Goal: Task Accomplishment & Management: Manage account settings

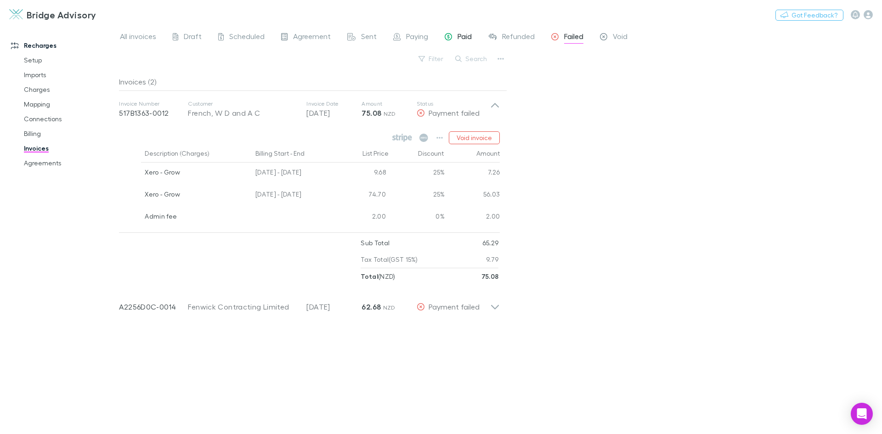
click at [456, 36] on div "Paid" at bounding box center [458, 38] width 27 height 12
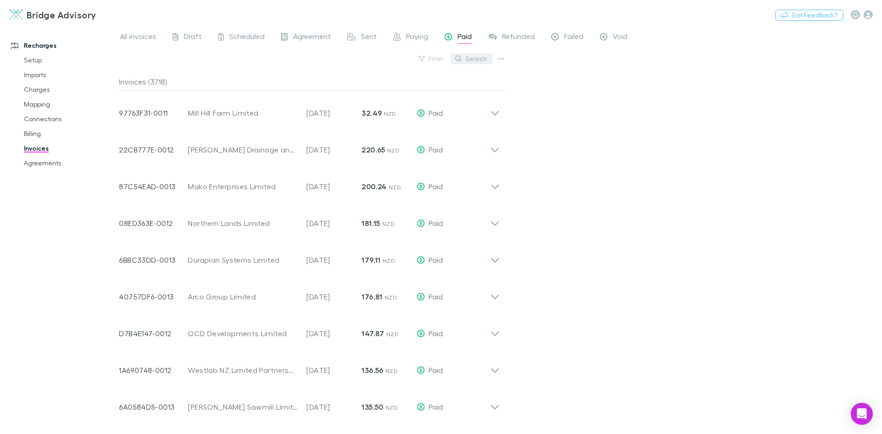
click at [472, 62] on button "Search" at bounding box center [472, 58] width 42 height 11
type input "*********"
click at [414, 30] on div "All invoices Draft Scheduled Agreement Sent Paying Paid Refunded Failed Void Fi…" at bounding box center [500, 230] width 763 height 408
click at [412, 34] on span "Paying" at bounding box center [417, 38] width 22 height 12
click at [477, 59] on button "Search" at bounding box center [472, 58] width 42 height 11
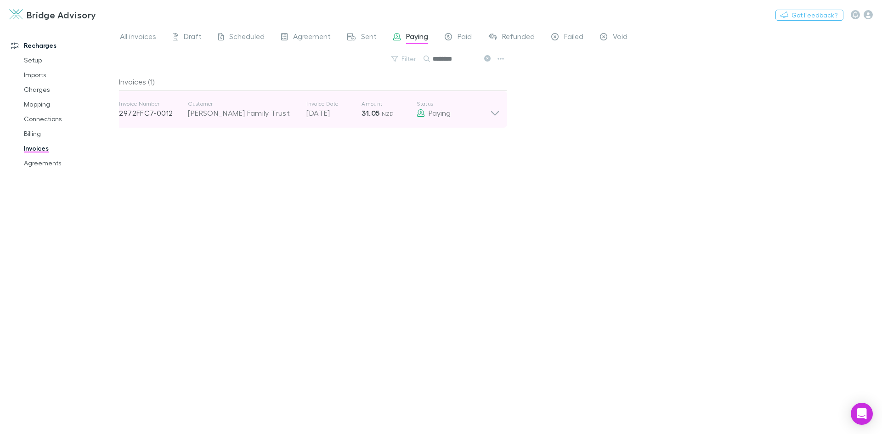
type input "********"
click at [486, 117] on div "Paying" at bounding box center [454, 113] width 74 height 11
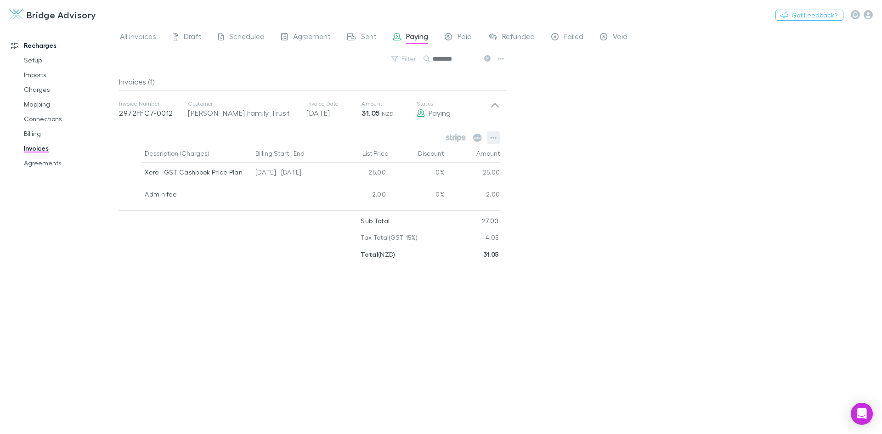
click at [497, 136] on icon "button" at bounding box center [493, 137] width 6 height 7
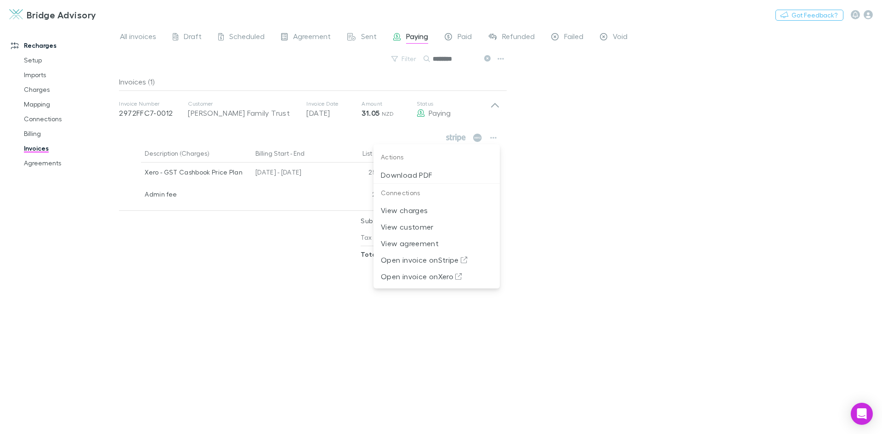
click at [581, 133] on div at bounding box center [441, 217] width 882 height 434
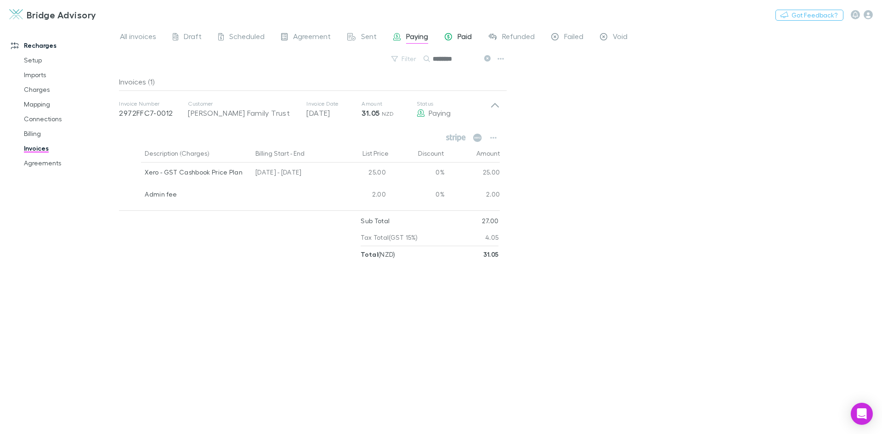
click at [468, 38] on span "Paid" at bounding box center [465, 38] width 14 height 12
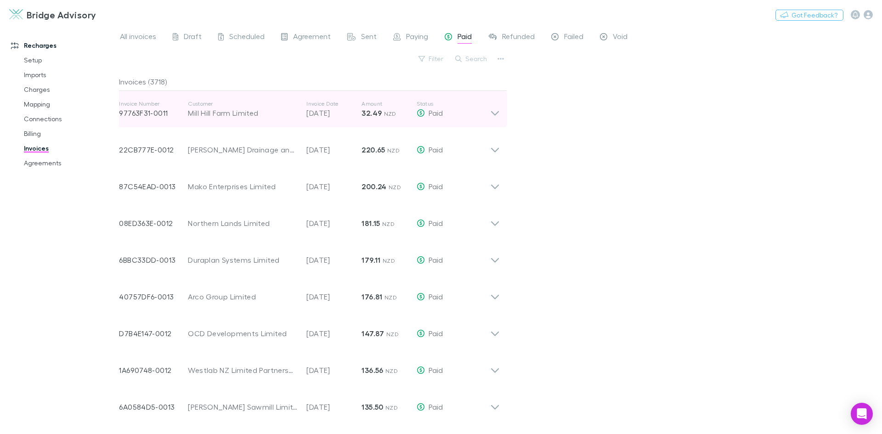
click at [494, 113] on icon at bounding box center [495, 113] width 8 height 5
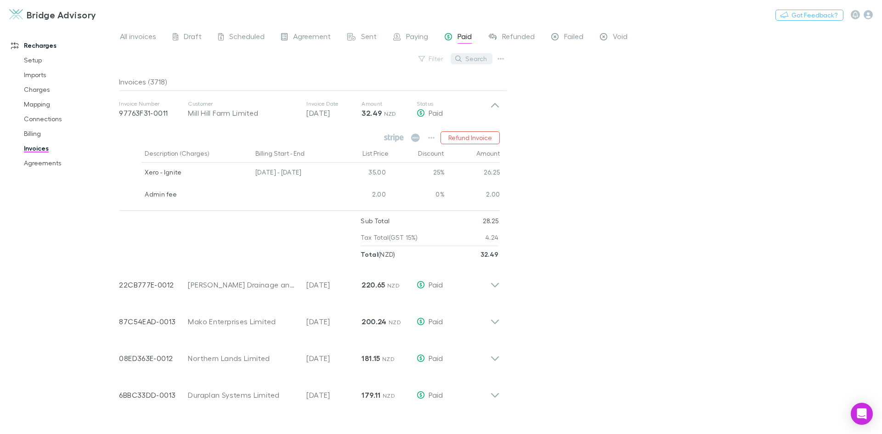
click at [477, 56] on button "Search" at bounding box center [472, 58] width 42 height 11
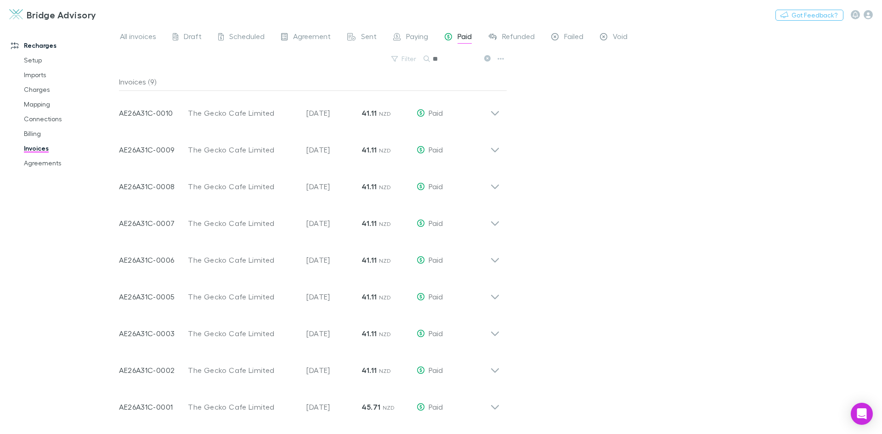
type input "*"
click at [414, 35] on span "Paying" at bounding box center [417, 38] width 22 height 12
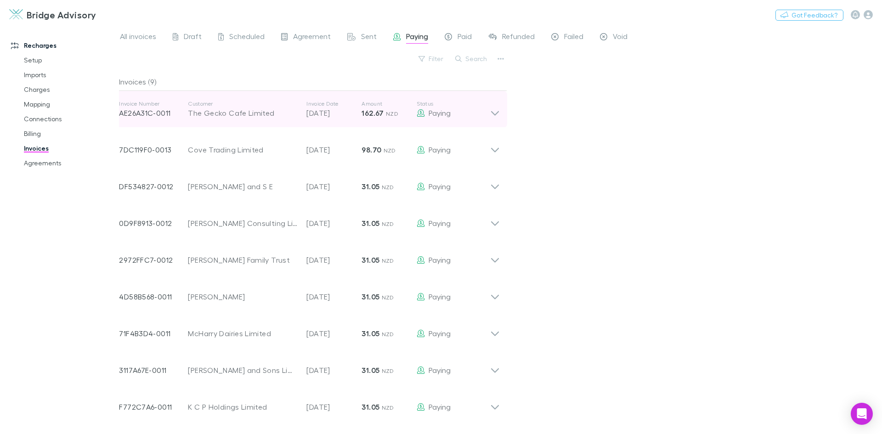
click at [496, 112] on icon at bounding box center [495, 109] width 10 height 18
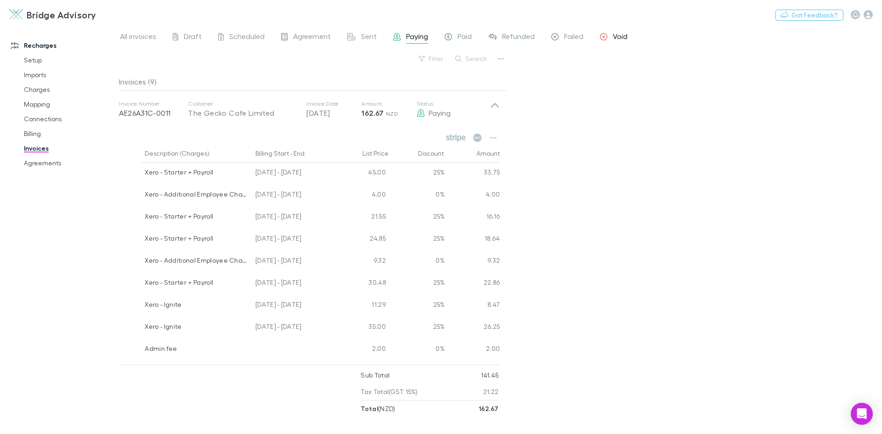
click at [622, 35] on span "Void" at bounding box center [620, 38] width 15 height 12
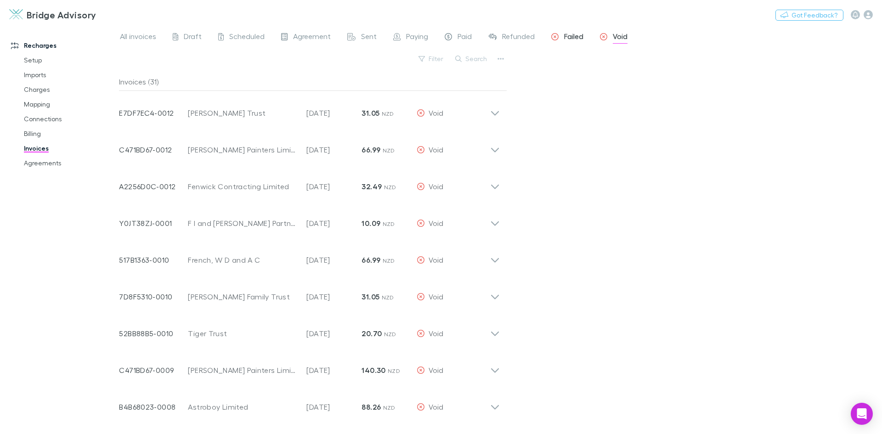
click at [577, 35] on span "Failed" at bounding box center [573, 38] width 19 height 12
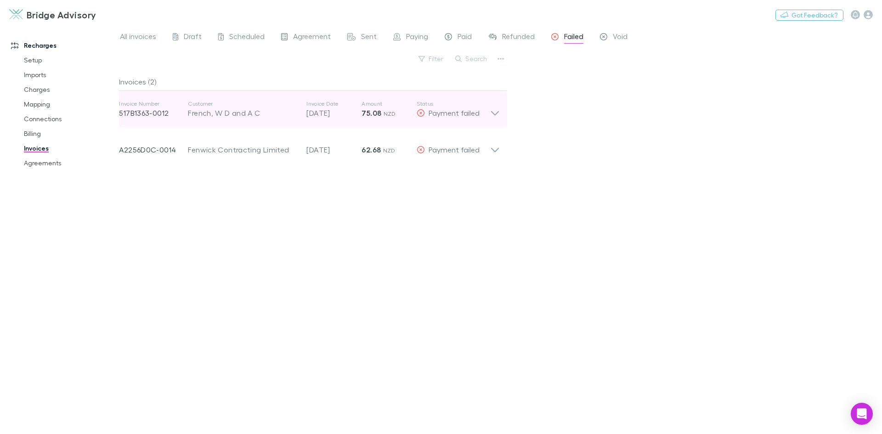
click at [498, 113] on icon at bounding box center [495, 113] width 8 height 5
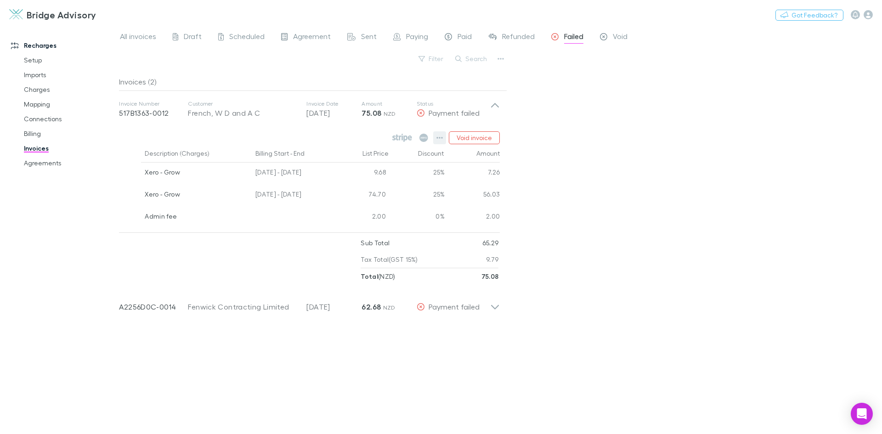
click at [440, 138] on icon "button" at bounding box center [439, 137] width 6 height 7
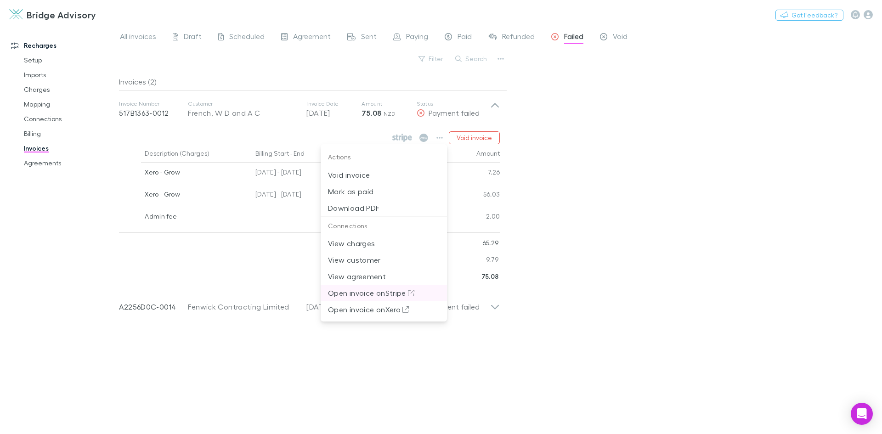
click at [374, 293] on p "Open invoice on Stripe" at bounding box center [384, 293] width 112 height 11
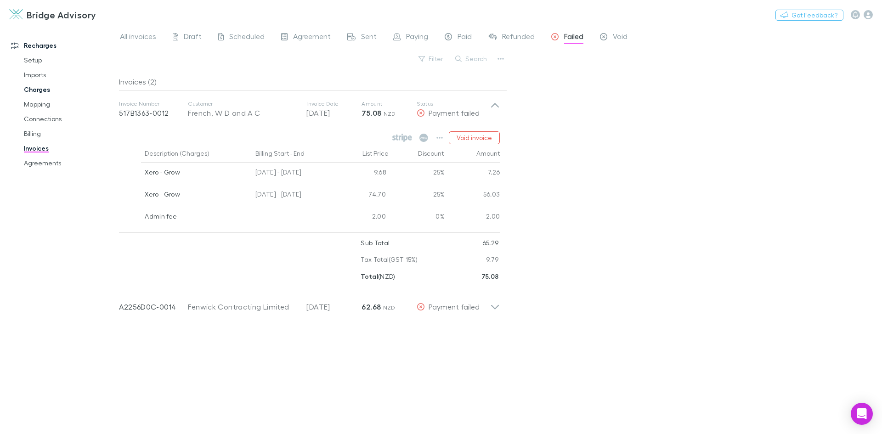
click at [36, 89] on link "Charges" at bounding box center [69, 89] width 109 height 15
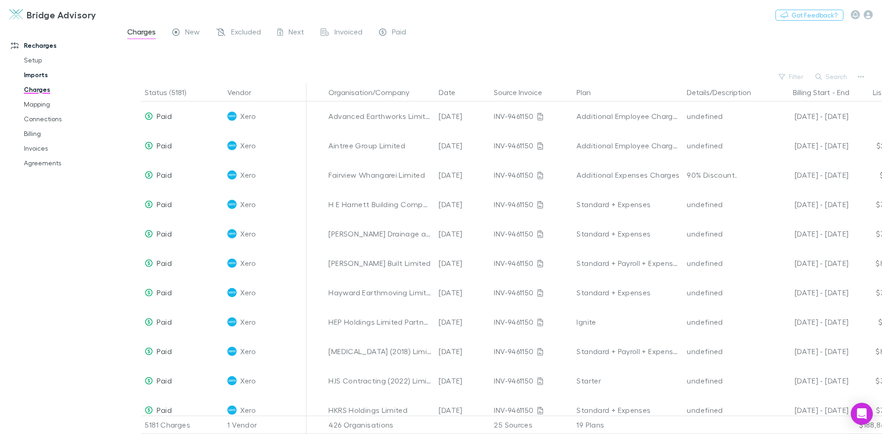
click at [36, 77] on link "Imports" at bounding box center [69, 75] width 109 height 15
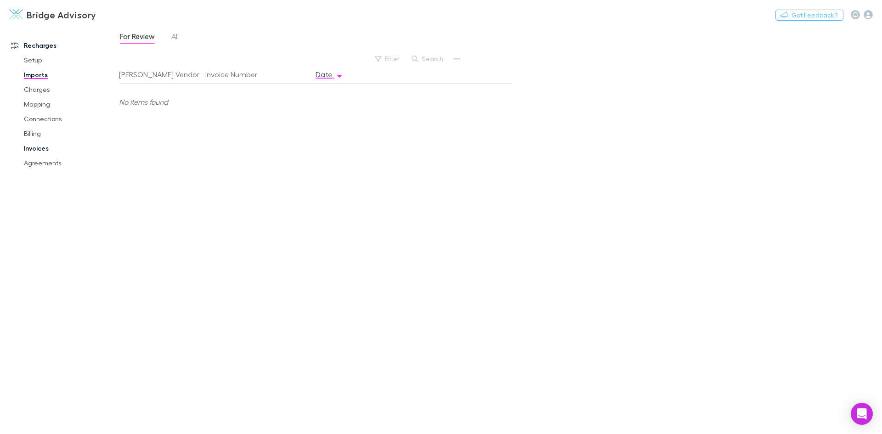
drag, startPoint x: 27, startPoint y: 147, endPoint x: 105, endPoint y: 142, distance: 77.8
click at [28, 147] on link "Invoices" at bounding box center [69, 148] width 109 height 15
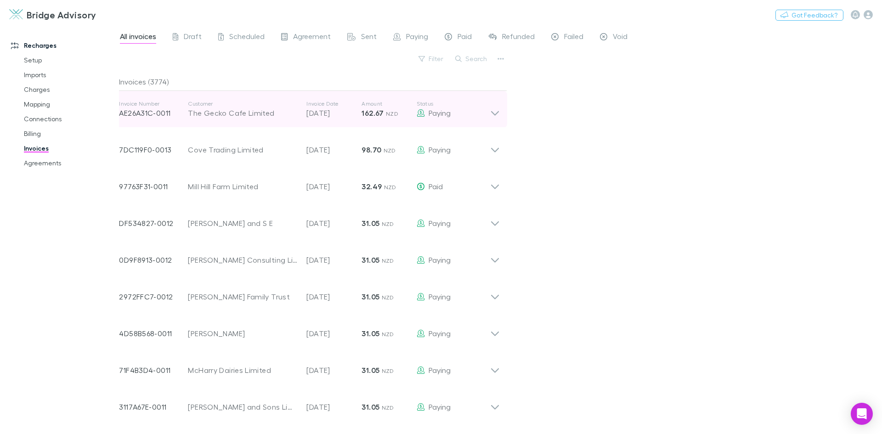
click at [496, 110] on icon at bounding box center [495, 109] width 10 height 18
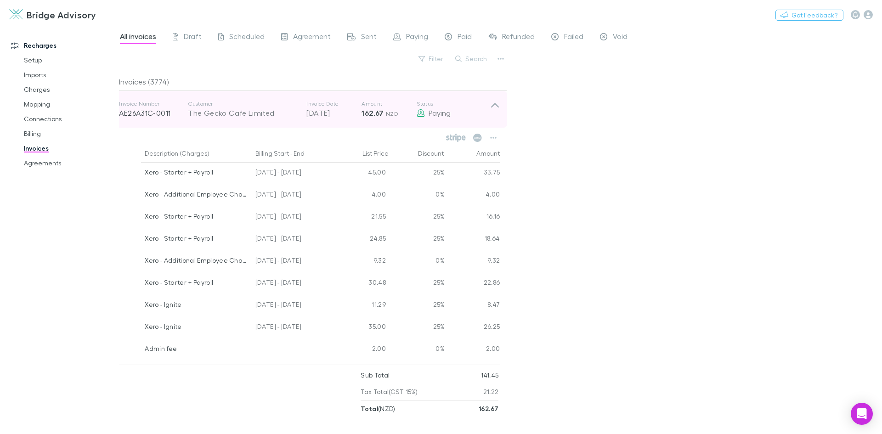
click at [494, 105] on icon at bounding box center [495, 105] width 8 height 5
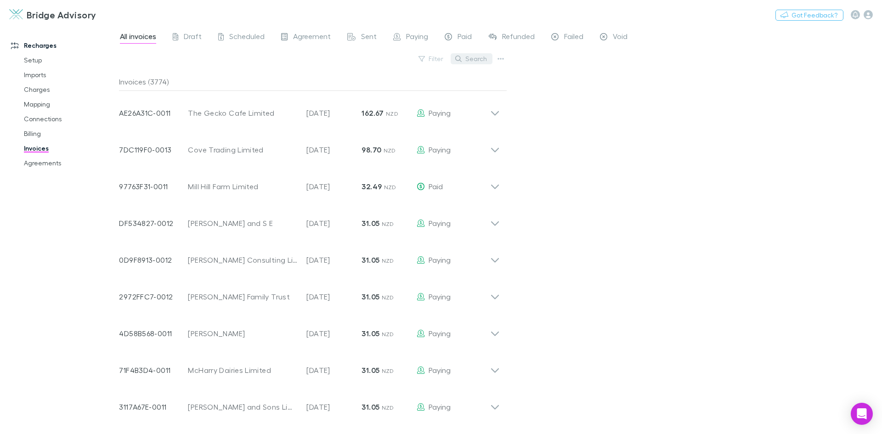
click at [471, 61] on button "Search" at bounding box center [472, 58] width 42 height 11
type input "*****"
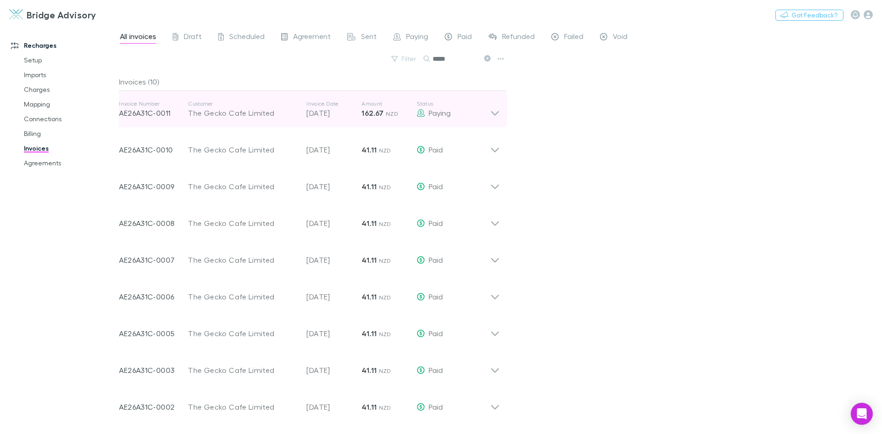
click at [494, 113] on icon at bounding box center [495, 113] width 8 height 5
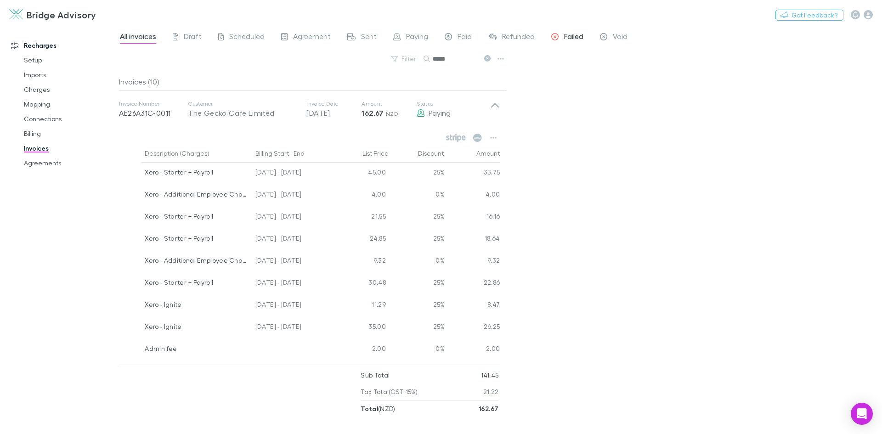
click at [566, 38] on span "Failed" at bounding box center [573, 38] width 19 height 12
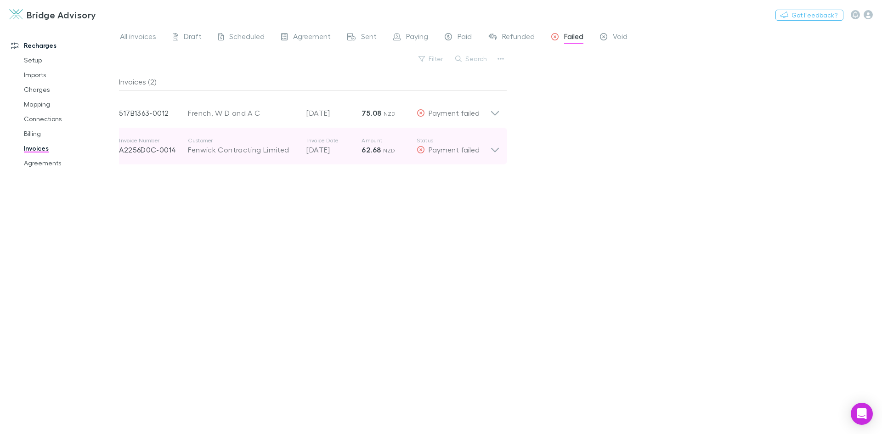
click at [494, 148] on icon at bounding box center [495, 146] width 10 height 18
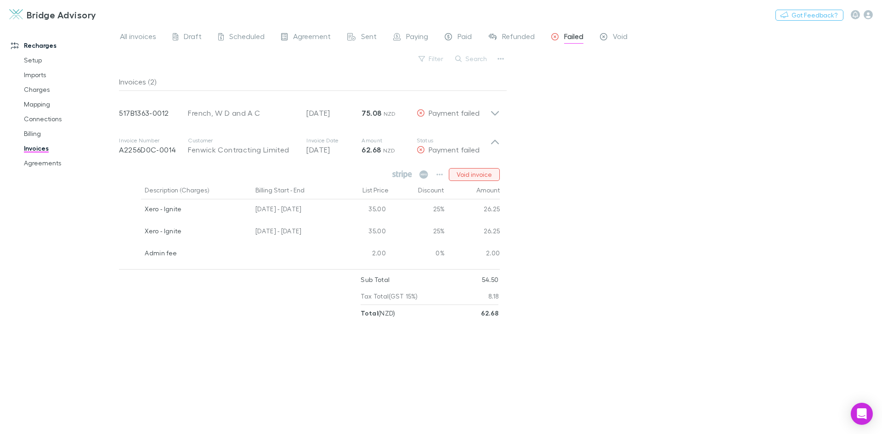
click at [483, 172] on button "Void invoice" at bounding box center [474, 174] width 51 height 13
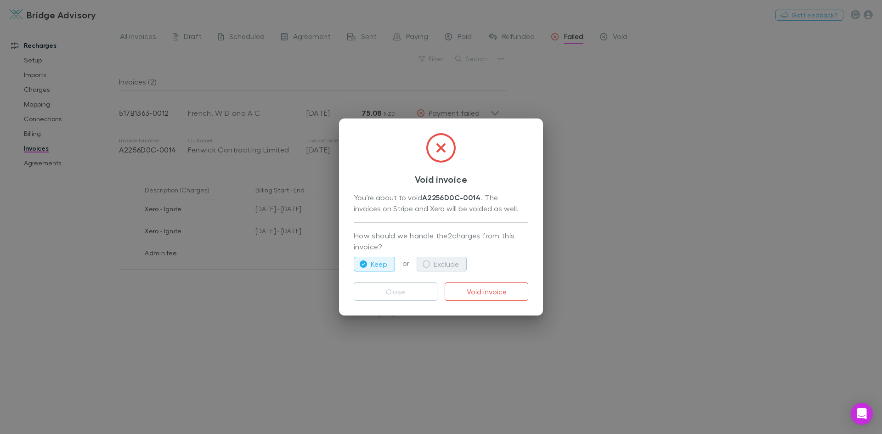
click at [440, 266] on button "Exclude" at bounding box center [442, 264] width 50 height 15
click at [474, 292] on button "Void invoice" at bounding box center [487, 292] width 84 height 18
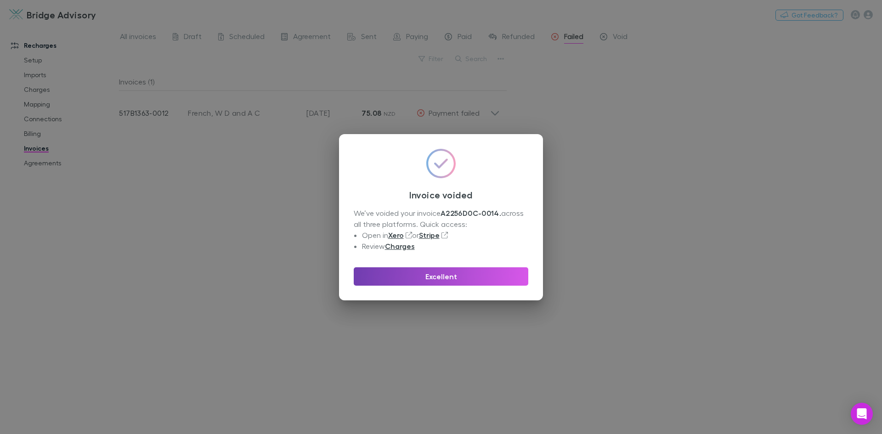
click at [414, 272] on button "Excellent" at bounding box center [441, 276] width 175 height 18
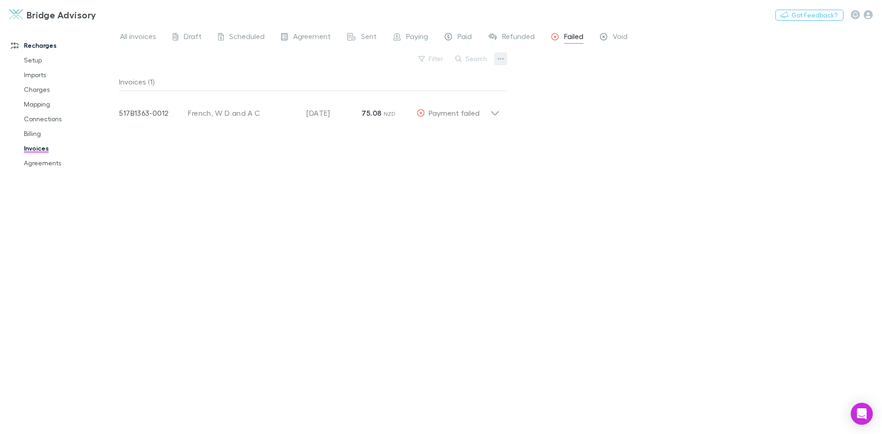
click at [504, 60] on button "button" at bounding box center [500, 58] width 13 height 13
click at [474, 103] on p "Export filtered invoices" at bounding box center [444, 105] width 112 height 11
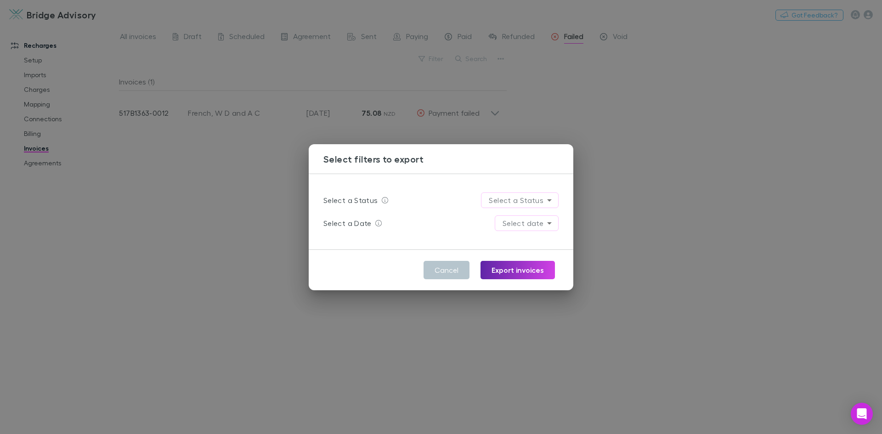
click at [532, 227] on body "Bridge Advisory Nothing Got Feedback? Recharges Setup Imports Charges Mapping C…" at bounding box center [441, 217] width 882 height 434
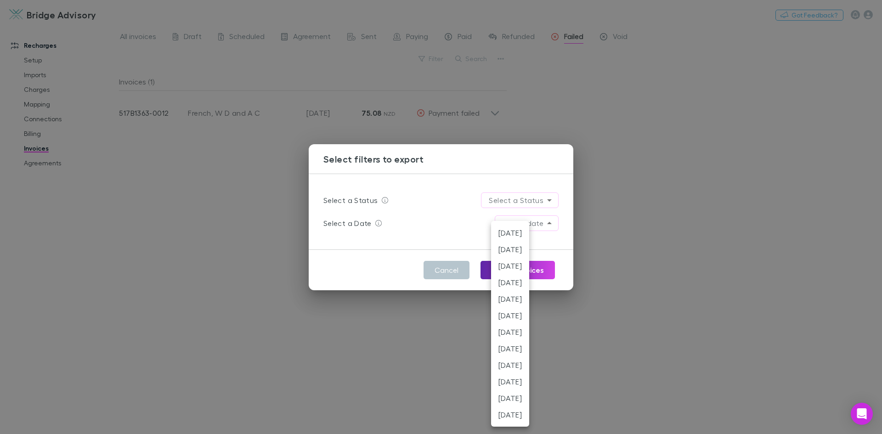
click at [529, 246] on li "[DATE]" at bounding box center [510, 249] width 38 height 17
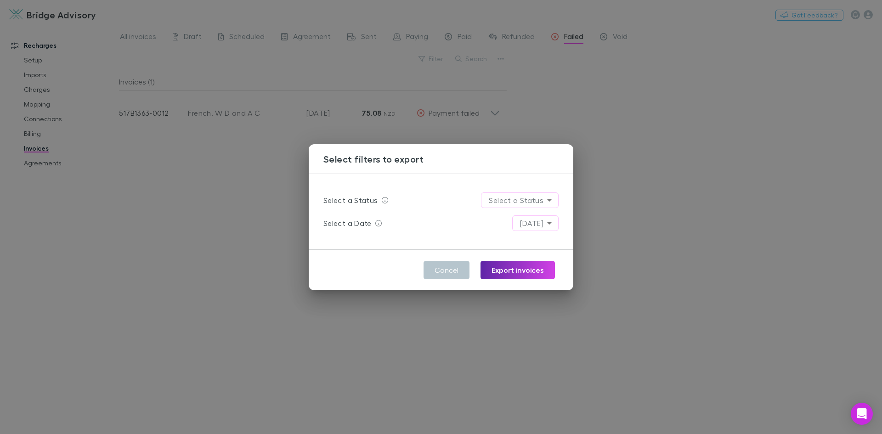
click at [548, 222] on body "Bridge Advisory Nothing Got Feedback? Recharges Setup Imports Charges Mapping C…" at bounding box center [441, 217] width 882 height 434
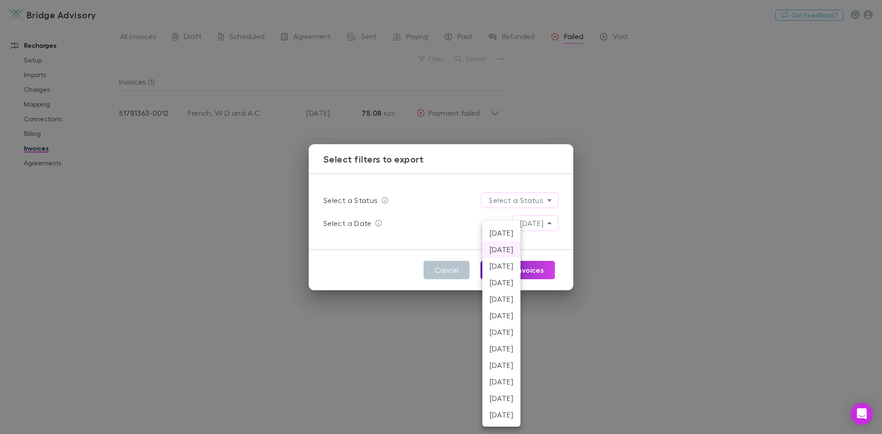
click at [521, 229] on li "[DATE]" at bounding box center [501, 233] width 38 height 17
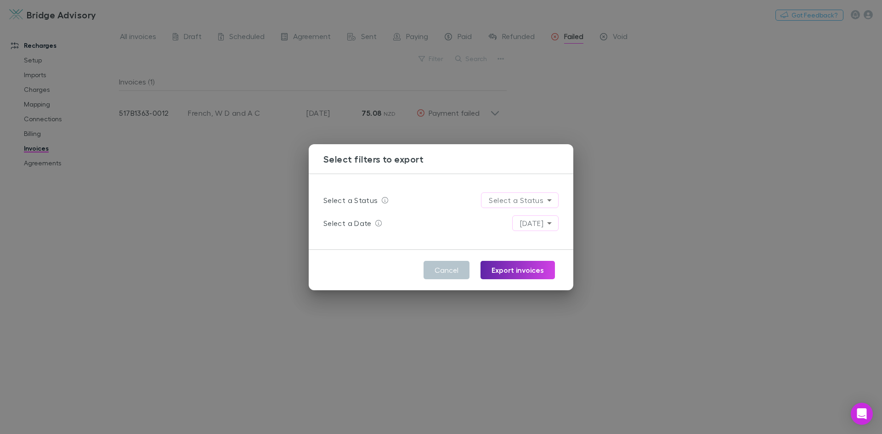
click at [546, 223] on body "Bridge Advisory Nothing Got Feedback? Recharges Setup Imports Charges Mapping C…" at bounding box center [441, 217] width 882 height 434
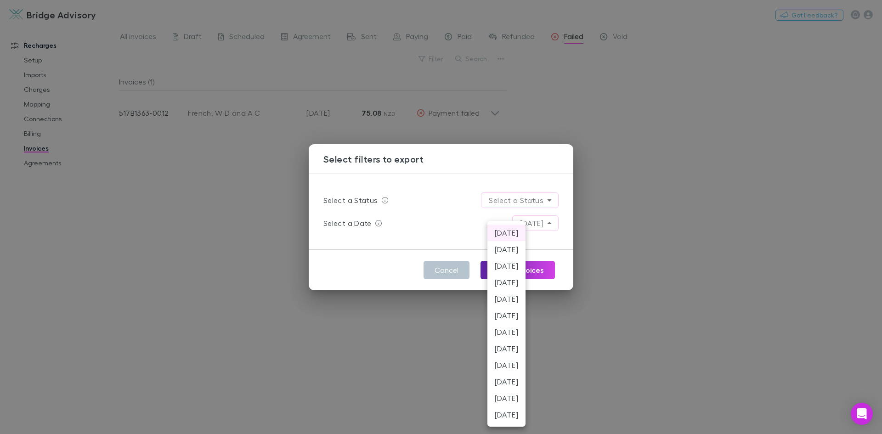
click at [456, 271] on div at bounding box center [441, 217] width 882 height 434
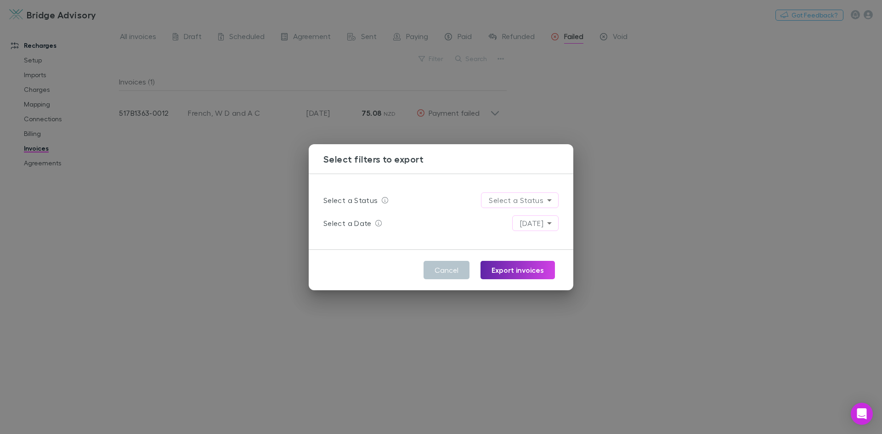
click at [455, 271] on button "Cancel" at bounding box center [447, 270] width 46 height 18
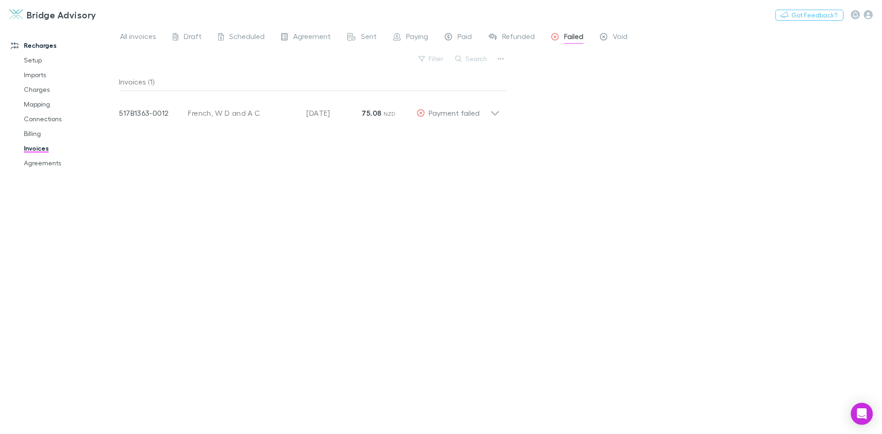
click at [480, 66] on div "Filter Search" at bounding box center [313, 62] width 388 height 20
click at [498, 59] on icon "button" at bounding box center [501, 58] width 6 height 7
click at [467, 82] on li "Export invoices" at bounding box center [444, 88] width 126 height 17
click at [304, 40] on span "Agreement" at bounding box center [312, 38] width 38 height 12
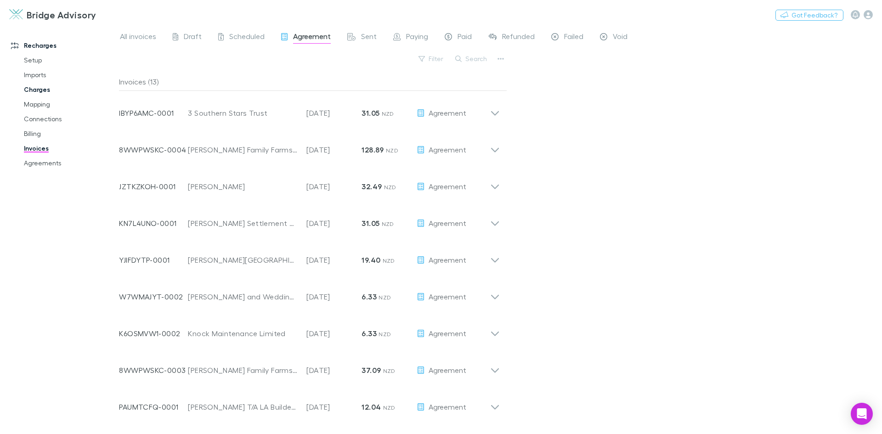
click at [41, 91] on link "Charges" at bounding box center [69, 89] width 109 height 15
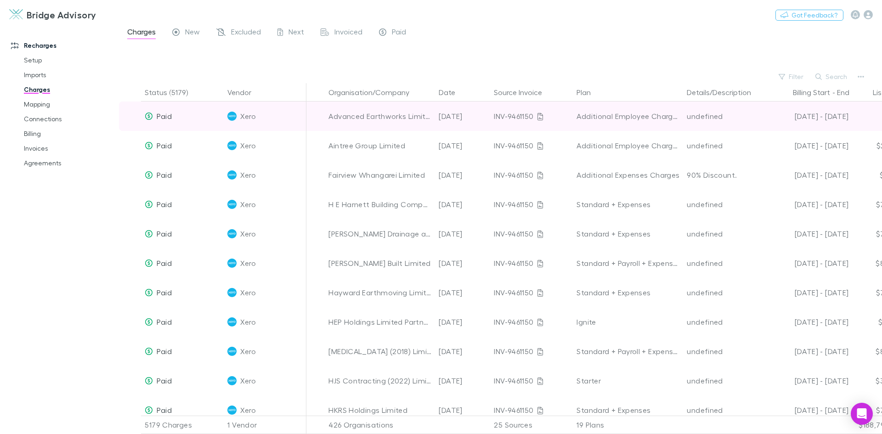
click at [40, 104] on link "Mapping" at bounding box center [69, 104] width 109 height 15
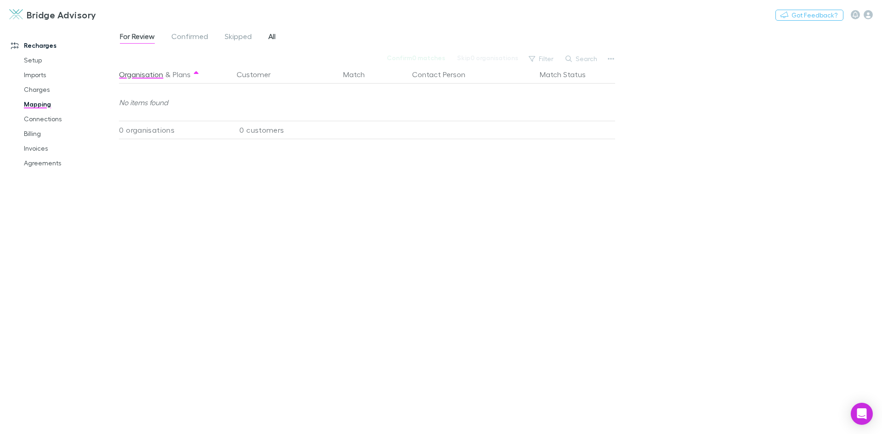
click at [271, 36] on span "All" at bounding box center [271, 38] width 7 height 12
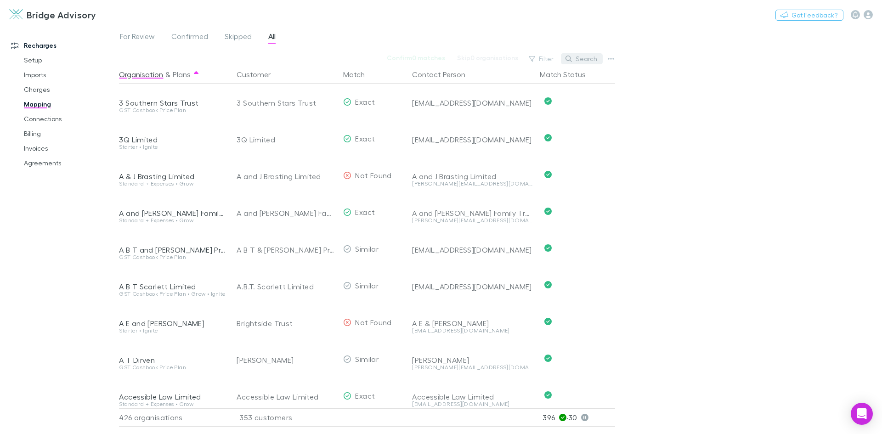
click at [584, 61] on button "Search" at bounding box center [582, 58] width 42 height 11
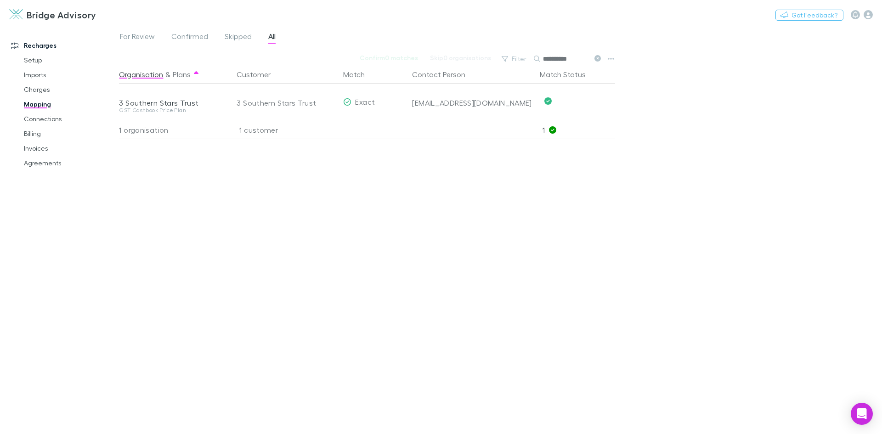
type input "**********"
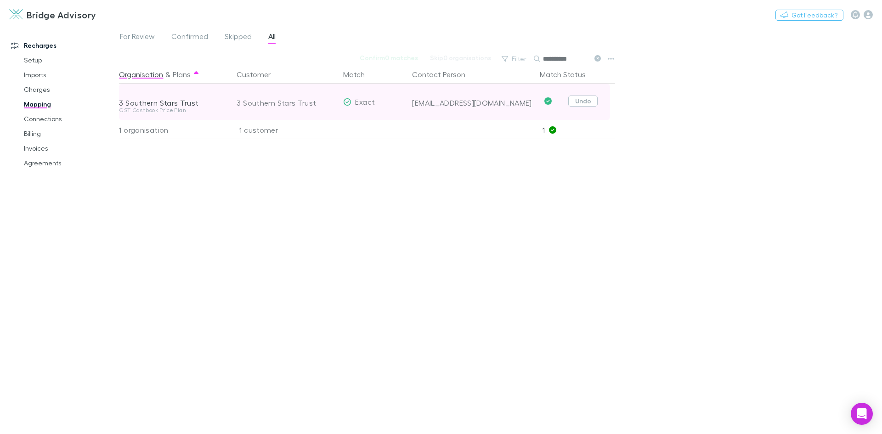
click at [589, 100] on button "Undo" at bounding box center [582, 101] width 29 height 11
click at [310, 100] on div "3 Southern Stars Trust" at bounding box center [274, 101] width 75 height 11
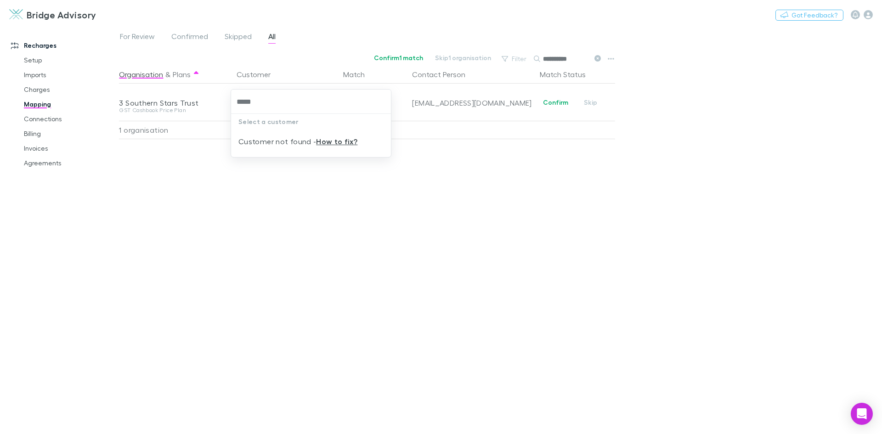
type input "****"
click at [312, 137] on li "McHarry Dairies Limited" at bounding box center [311, 137] width 160 height 15
click at [49, 116] on link "Connections" at bounding box center [69, 119] width 109 height 15
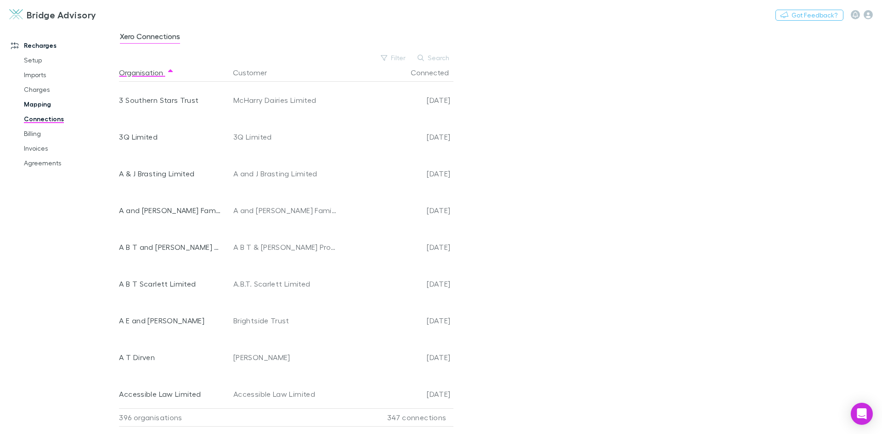
click at [41, 108] on link "Mapping" at bounding box center [69, 104] width 109 height 15
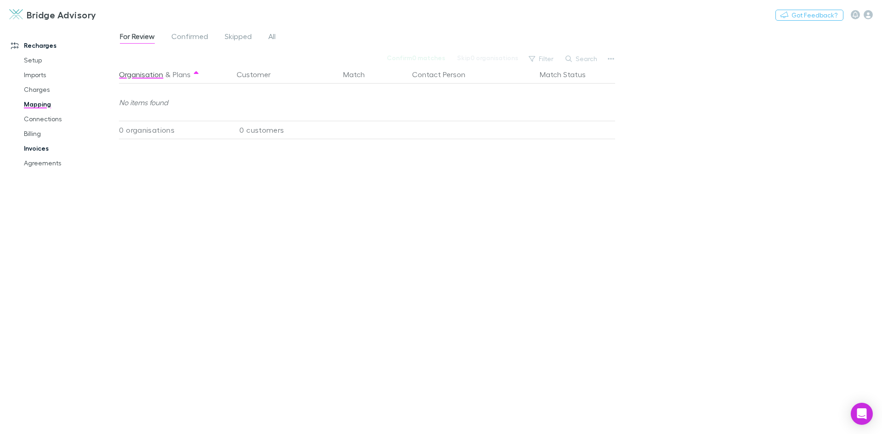
click at [39, 146] on link "Invoices" at bounding box center [69, 148] width 109 height 15
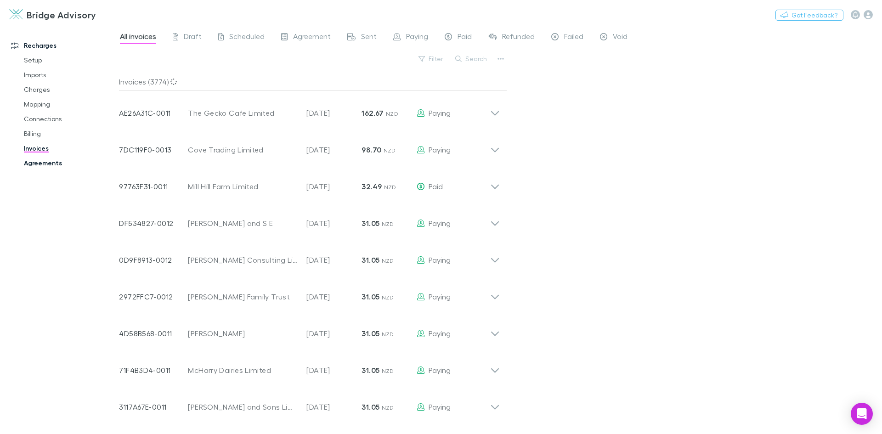
click at [42, 163] on link "Agreements" at bounding box center [69, 163] width 109 height 15
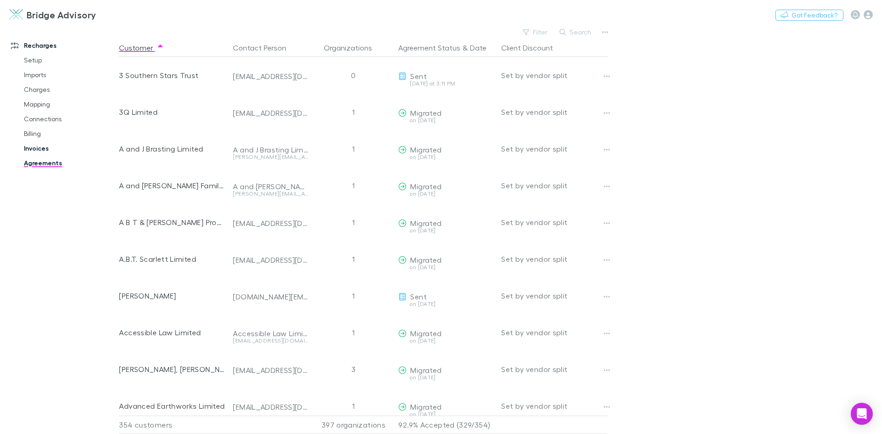
click at [39, 149] on link "Invoices" at bounding box center [69, 148] width 109 height 15
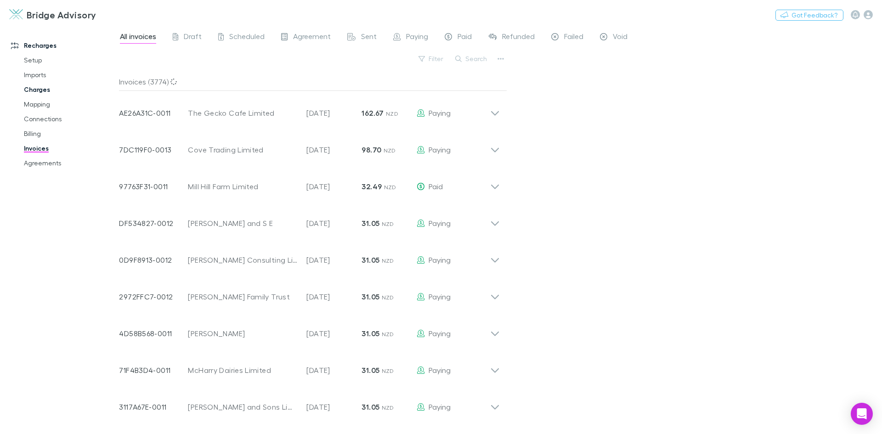
click at [37, 89] on link "Charges" at bounding box center [69, 89] width 109 height 15
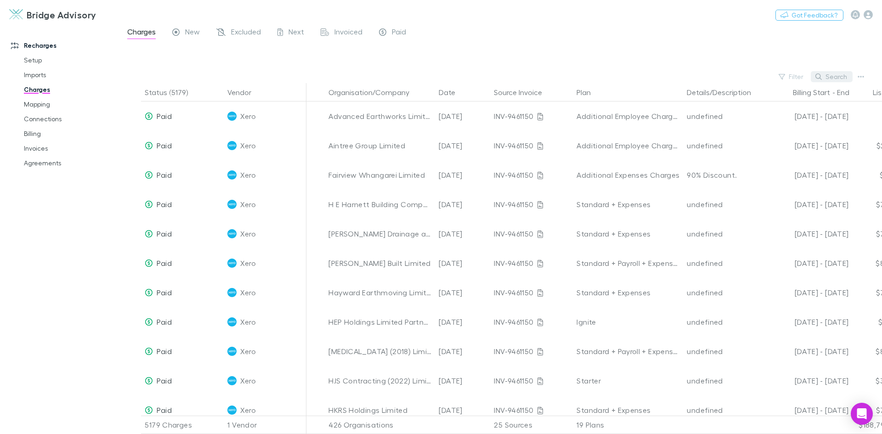
click at [832, 74] on button "Search" at bounding box center [832, 76] width 42 height 11
type input "**********"
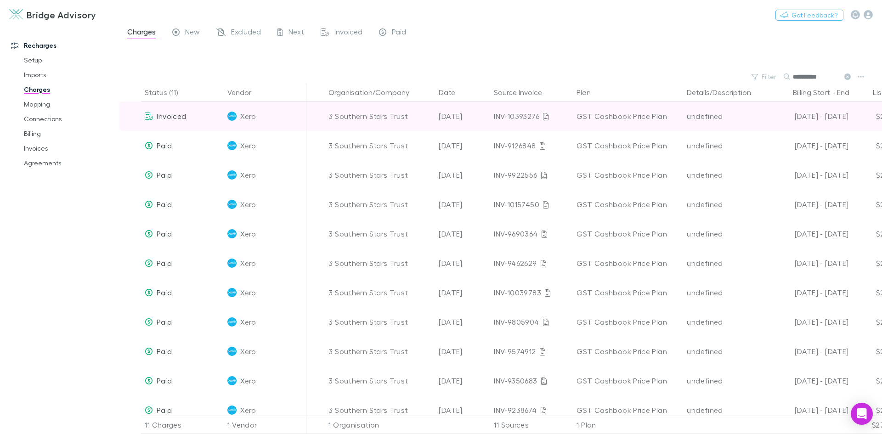
click at [142, 118] on div "Invoiced" at bounding box center [182, 116] width 83 height 29
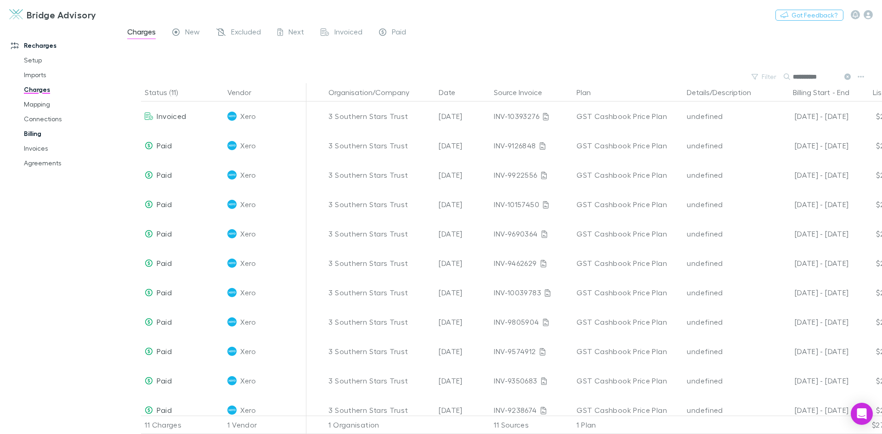
click at [36, 132] on link "Billing" at bounding box center [69, 133] width 109 height 15
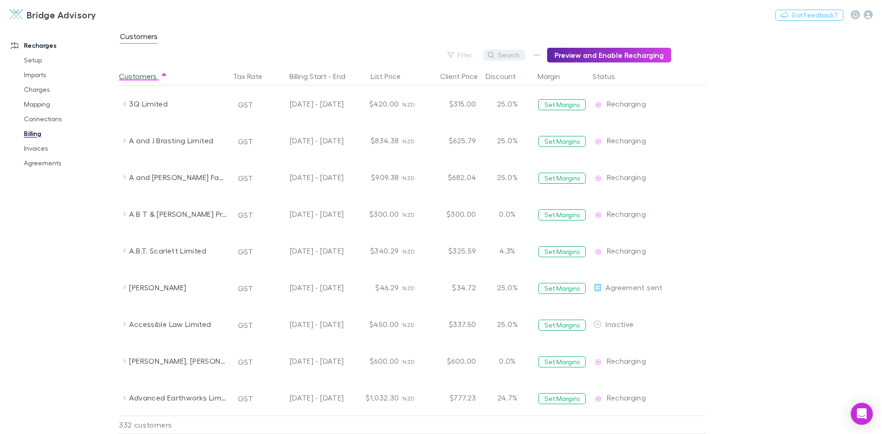
click at [521, 57] on button "Search" at bounding box center [504, 55] width 42 height 11
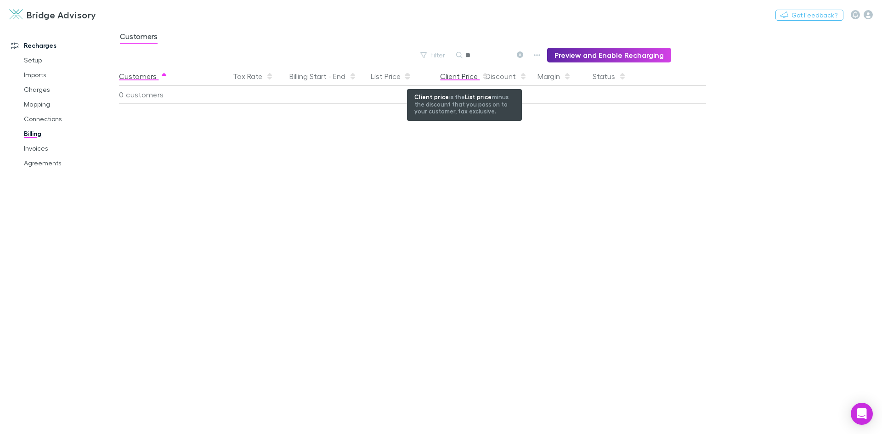
type input "*"
click at [475, 56] on input "***" at bounding box center [488, 55] width 46 height 13
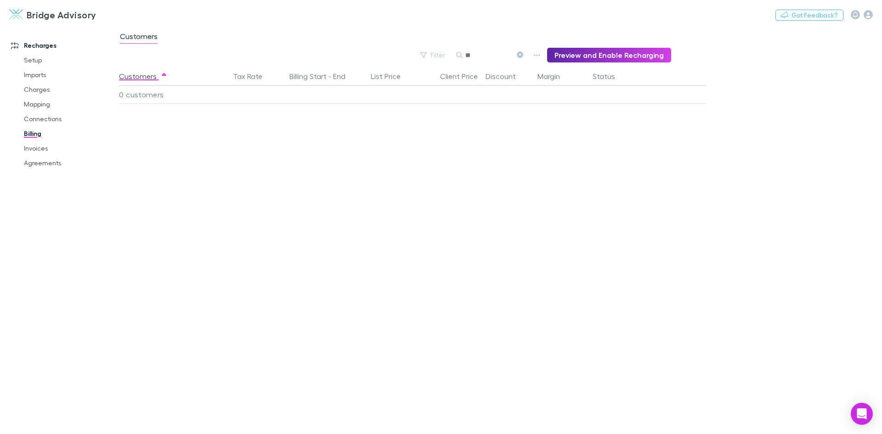
type input "*"
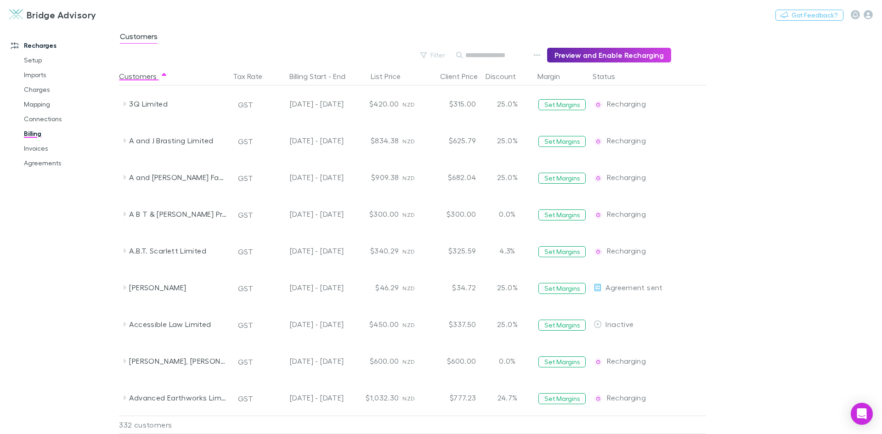
click at [487, 56] on input "text" at bounding box center [488, 55] width 46 height 13
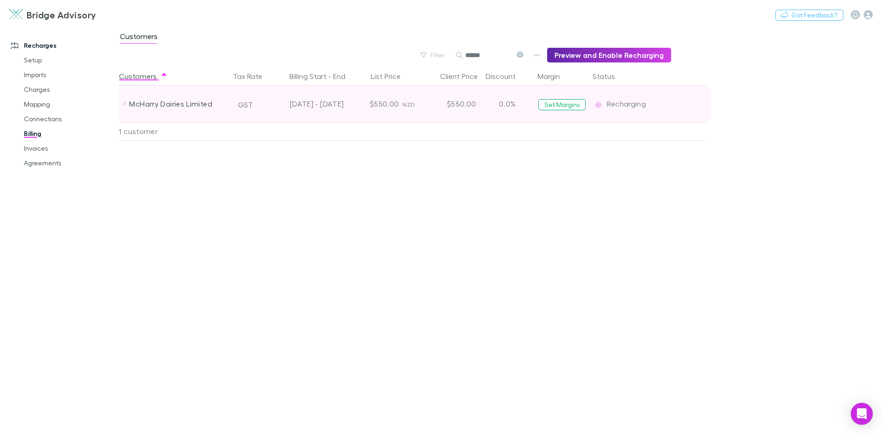
type input "******"
click at [122, 104] on icon at bounding box center [124, 103] width 7 height 7
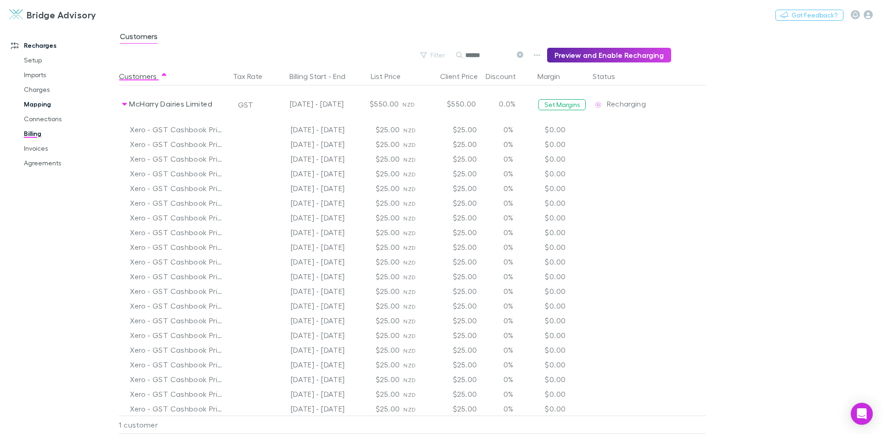
click at [46, 147] on link "Invoices" at bounding box center [69, 148] width 109 height 15
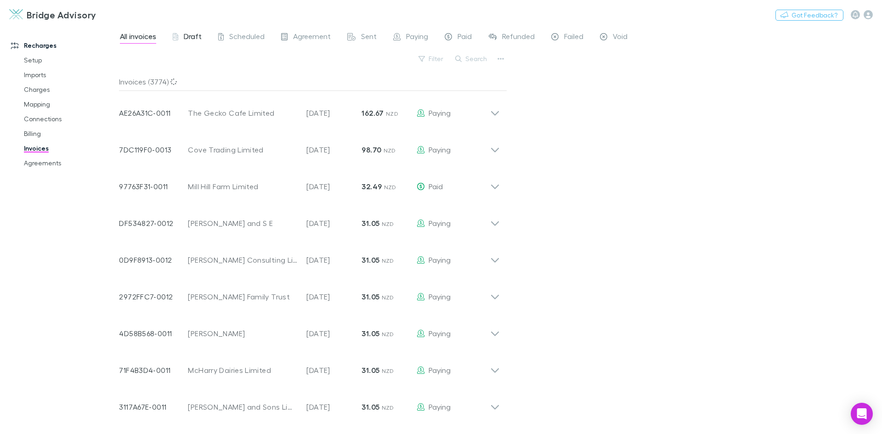
click at [193, 34] on span "Draft" at bounding box center [193, 38] width 18 height 12
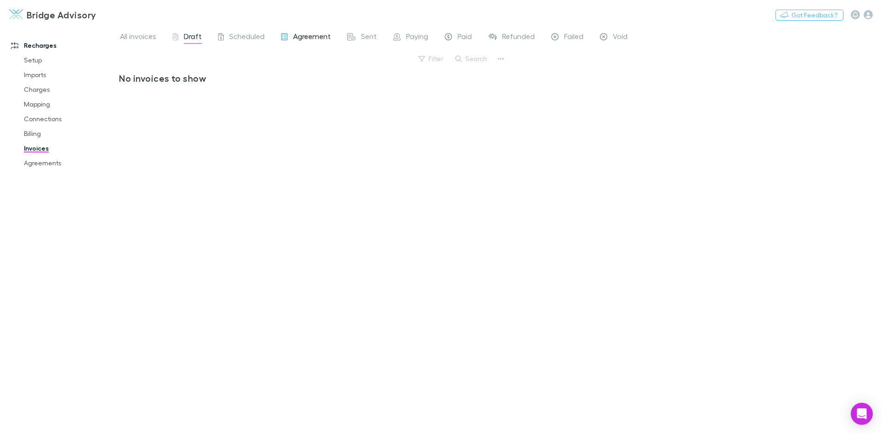
click at [310, 38] on span "Agreement" at bounding box center [312, 38] width 38 height 12
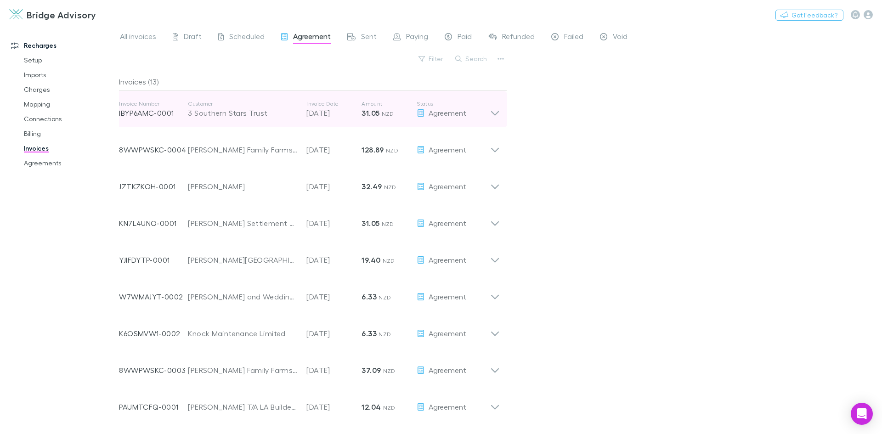
click at [497, 113] on icon at bounding box center [495, 113] width 8 height 5
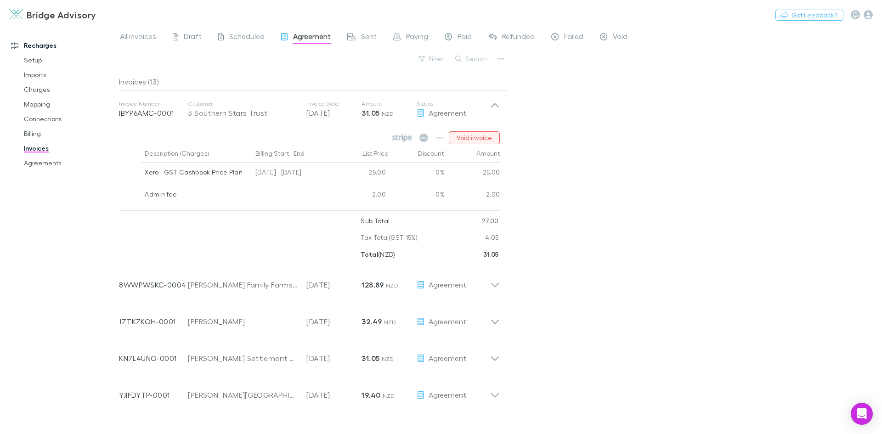
click at [477, 135] on button "Void invoice" at bounding box center [474, 137] width 51 height 13
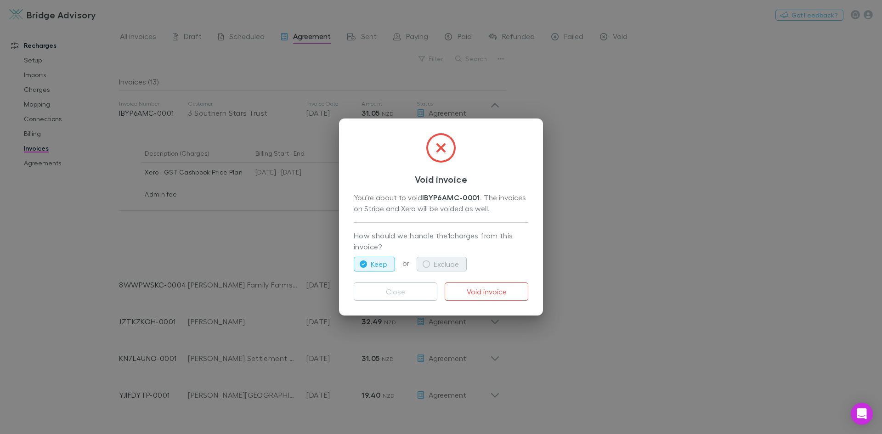
click at [437, 265] on button "Exclude" at bounding box center [442, 264] width 50 height 15
click at [401, 291] on button "Close" at bounding box center [396, 292] width 84 height 18
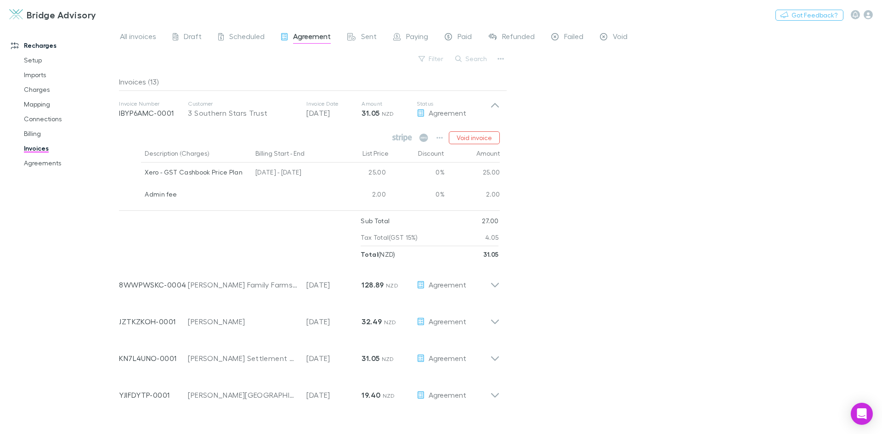
click at [626, 207] on div "All invoices Draft Scheduled Agreement Sent Paying Paid Refunded Failed Void Fi…" at bounding box center [500, 230] width 763 height 408
click at [399, 38] on icon at bounding box center [396, 36] width 7 height 7
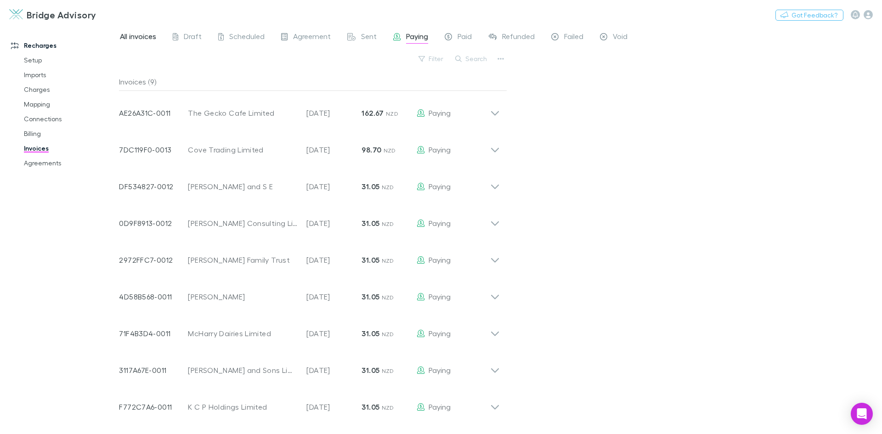
click at [131, 40] on span "All invoices" at bounding box center [138, 38] width 36 height 12
click at [39, 134] on link "Billing" at bounding box center [69, 133] width 109 height 15
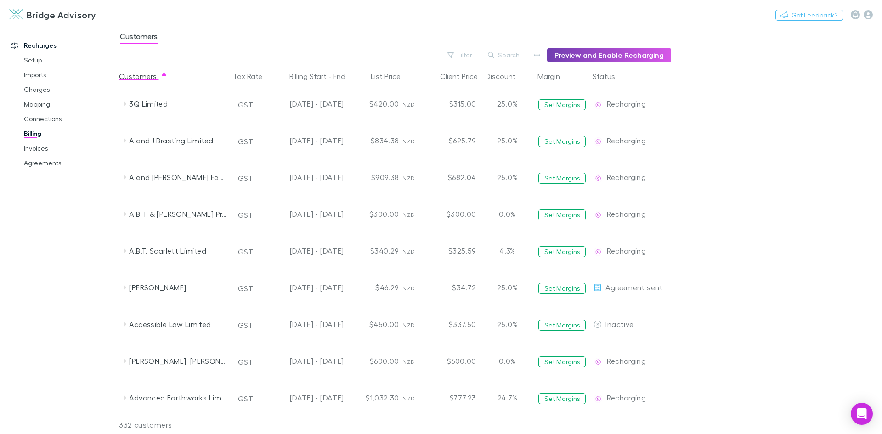
click at [593, 53] on button "Preview and Enable Recharging" at bounding box center [609, 55] width 124 height 15
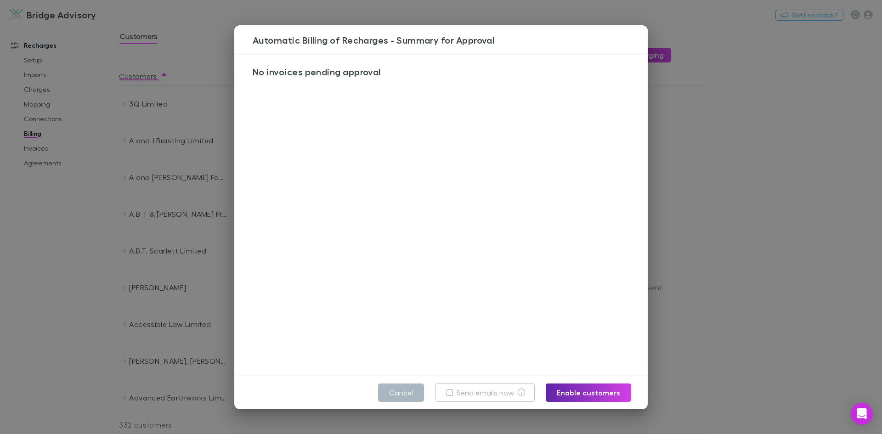
click at [411, 391] on button "Cancel" at bounding box center [401, 393] width 46 height 18
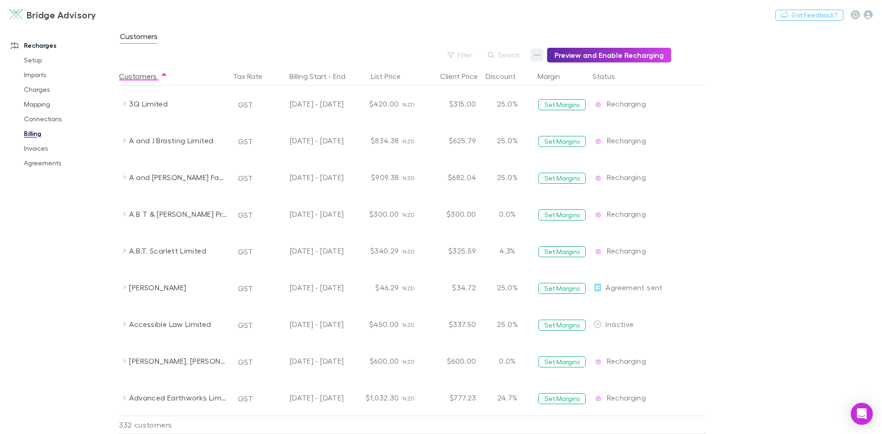
click at [540, 58] on icon "button" at bounding box center [537, 54] width 6 height 7
click at [512, 54] on div at bounding box center [441, 217] width 882 height 434
click at [512, 56] on button "Search" at bounding box center [504, 55] width 42 height 11
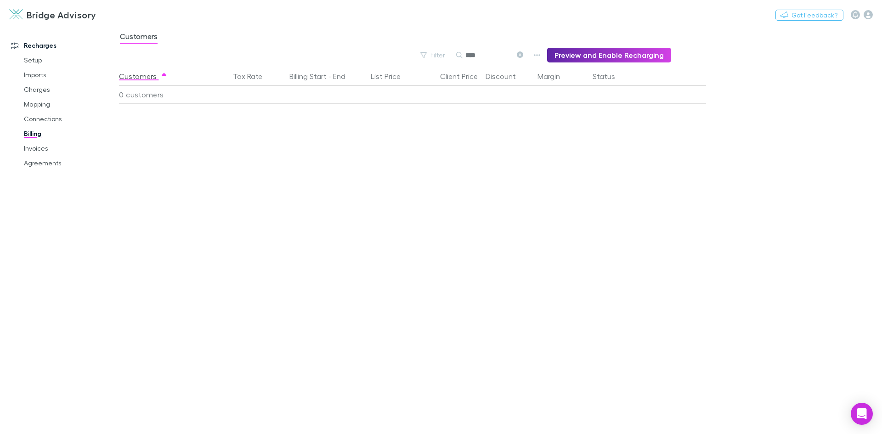
click at [511, 56] on input "****" at bounding box center [488, 55] width 46 height 13
type input "*****"
click at [33, 87] on link "Charges" at bounding box center [69, 89] width 109 height 15
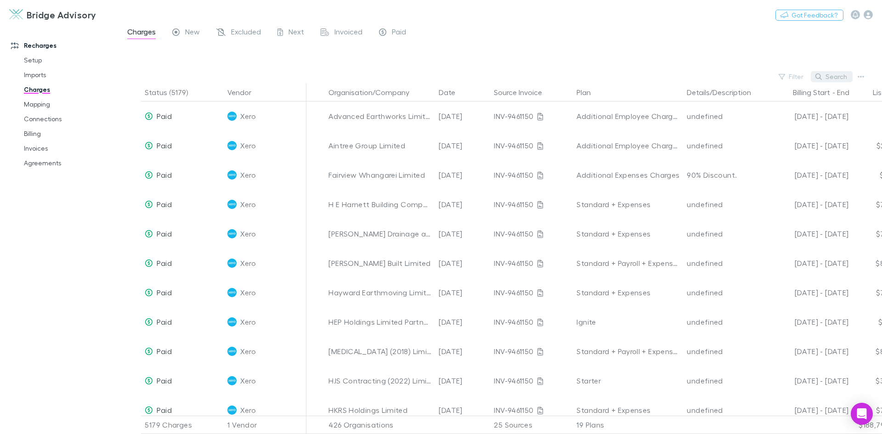
click at [841, 79] on button "Search" at bounding box center [832, 76] width 42 height 11
type input "********"
drag, startPoint x: 34, startPoint y: 102, endPoint x: 32, endPoint y: 89, distance: 13.0
click at [34, 102] on link "Mapping" at bounding box center [69, 104] width 109 height 15
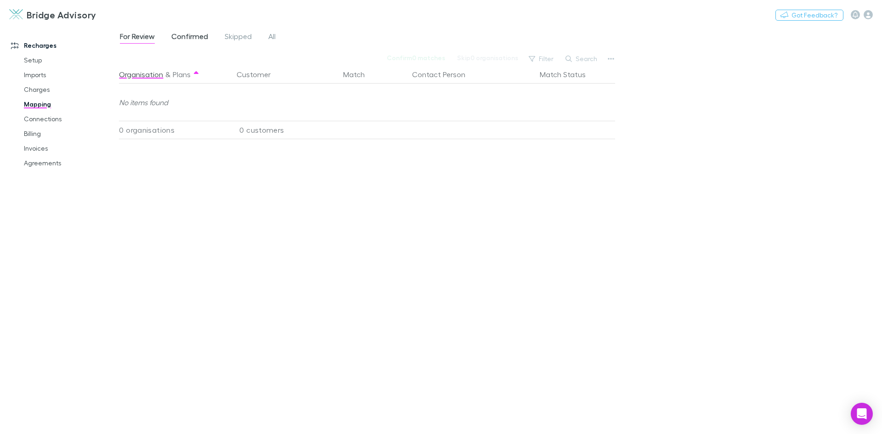
click at [197, 39] on span "Confirmed" at bounding box center [189, 38] width 37 height 12
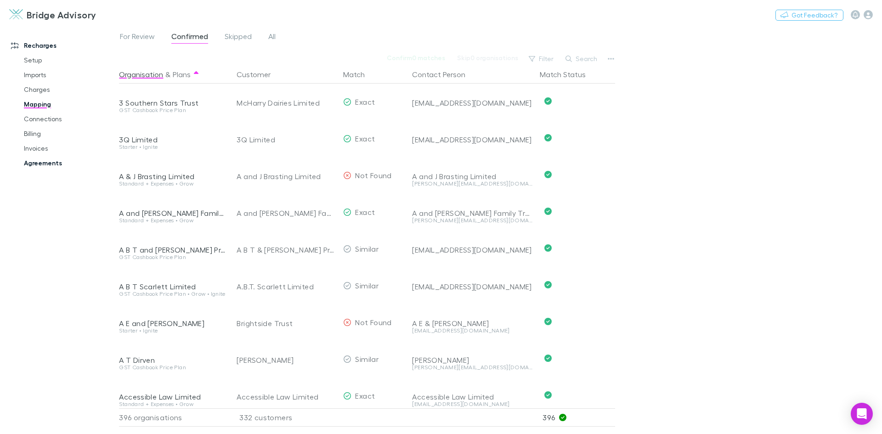
click at [45, 162] on link "Agreements" at bounding box center [69, 163] width 109 height 15
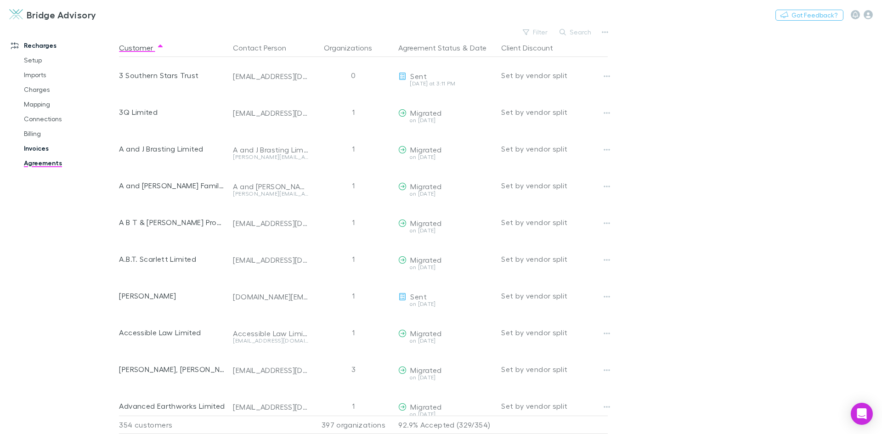
click at [43, 150] on link "Invoices" at bounding box center [69, 148] width 109 height 15
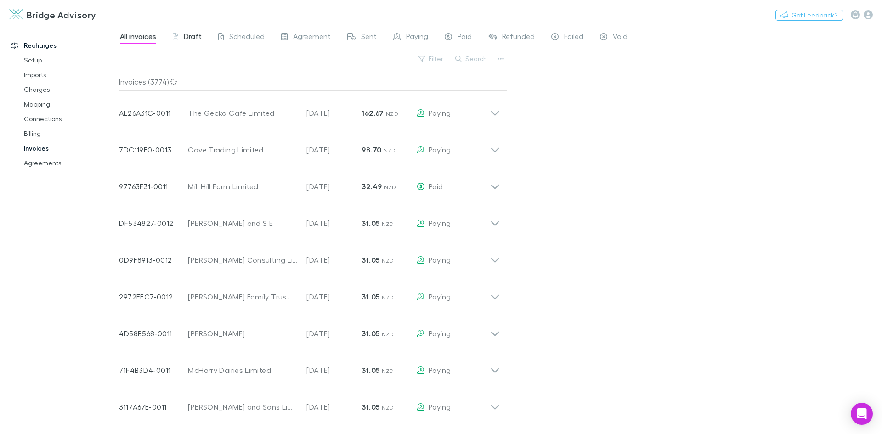
click at [190, 37] on span "Draft" at bounding box center [193, 38] width 18 height 12
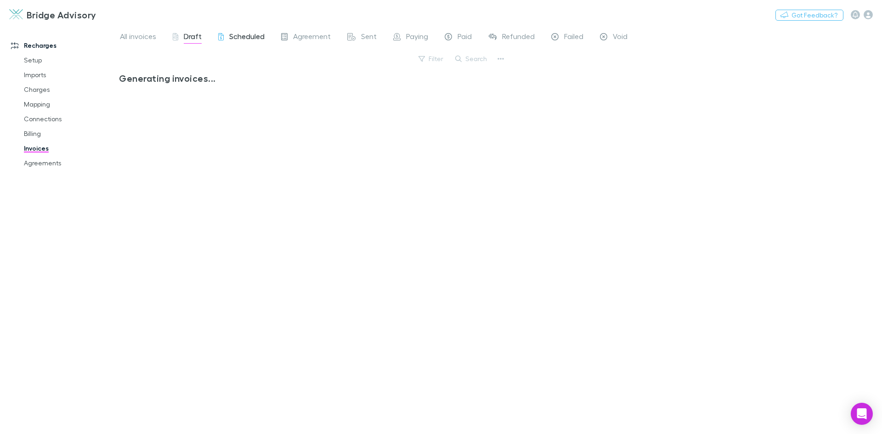
click at [239, 38] on span "Scheduled" at bounding box center [246, 38] width 35 height 12
click at [359, 37] on div "Sent" at bounding box center [361, 38] width 29 height 12
click at [365, 123] on div "No invoices to show" at bounding box center [313, 250] width 388 height 354
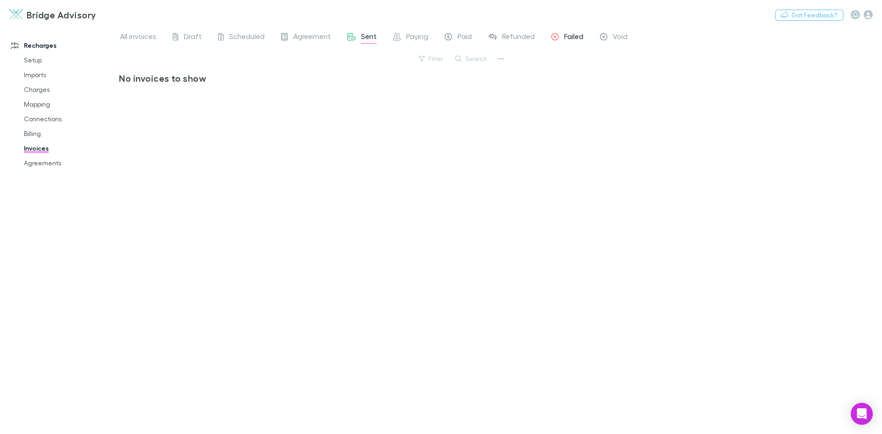
click at [570, 35] on span "Failed" at bounding box center [573, 38] width 19 height 12
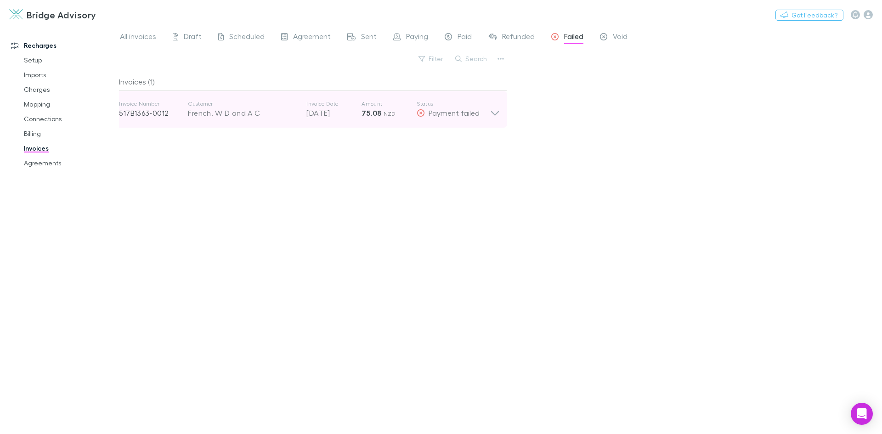
click at [499, 115] on icon at bounding box center [495, 109] width 10 height 18
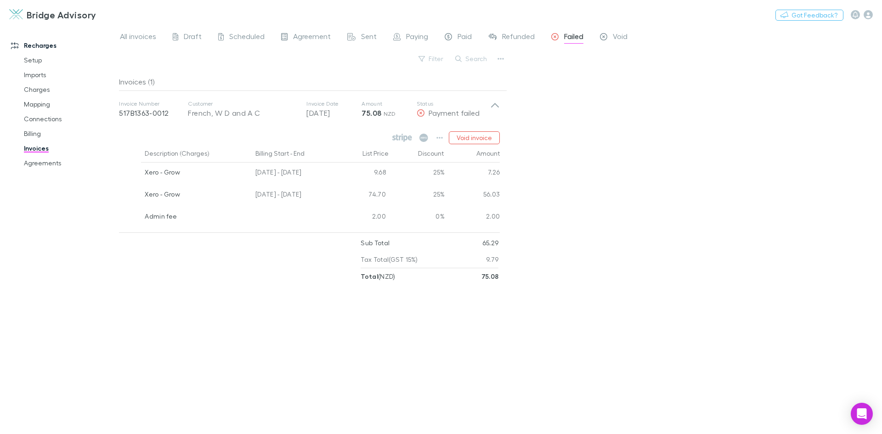
click at [610, 143] on div "All invoices Draft Scheduled Agreement Sent Paying Paid Refunded Failed Void Fi…" at bounding box center [500, 230] width 763 height 408
click at [426, 137] on icon at bounding box center [426, 138] width 2 height 2
click at [405, 138] on icon at bounding box center [406, 139] width 4 height 6
drag, startPoint x: 451, startPoint y: 35, endPoint x: 459, endPoint y: 40, distance: 9.3
click at [451, 35] on icon at bounding box center [448, 38] width 7 height 10
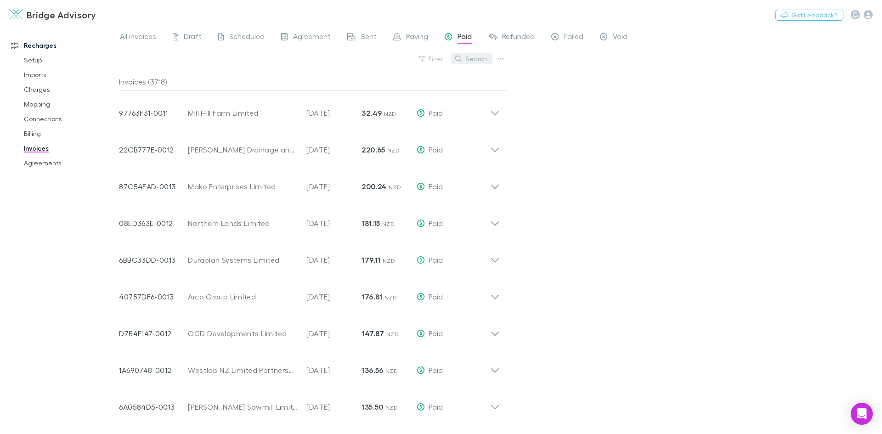
click at [469, 54] on button "Search" at bounding box center [472, 58] width 42 height 11
click at [770, 276] on div "All invoices Draft Scheduled Agreement Sent Paying Paid Refunded Failed Void Fi…" at bounding box center [500, 230] width 763 height 408
drag, startPoint x: 458, startPoint y: 56, endPoint x: 404, endPoint y: 57, distance: 53.8
click at [404, 57] on div "Filter Search *******" at bounding box center [313, 62] width 388 height 20
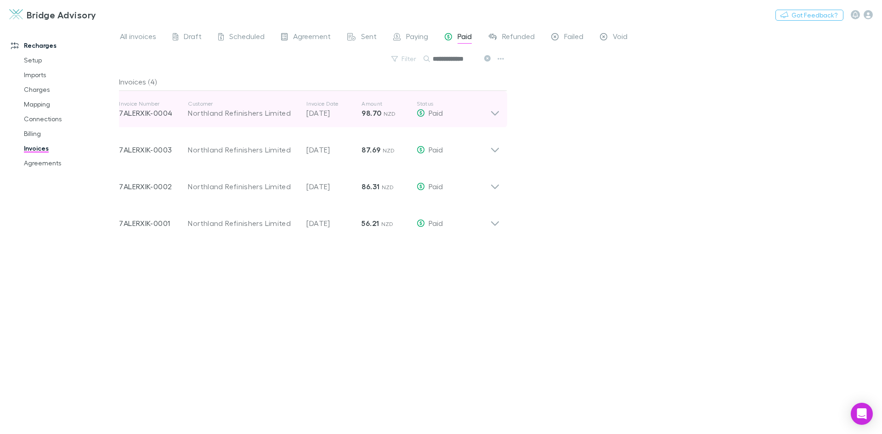
click at [497, 114] on icon at bounding box center [495, 109] width 10 height 18
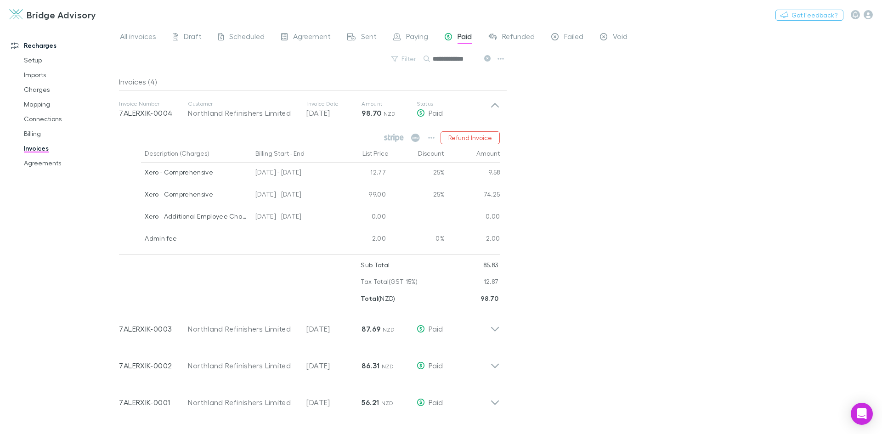
drag, startPoint x: 472, startPoint y: 60, endPoint x: 426, endPoint y: 54, distance: 46.3
click at [426, 55] on div "**********" at bounding box center [458, 58] width 69 height 11
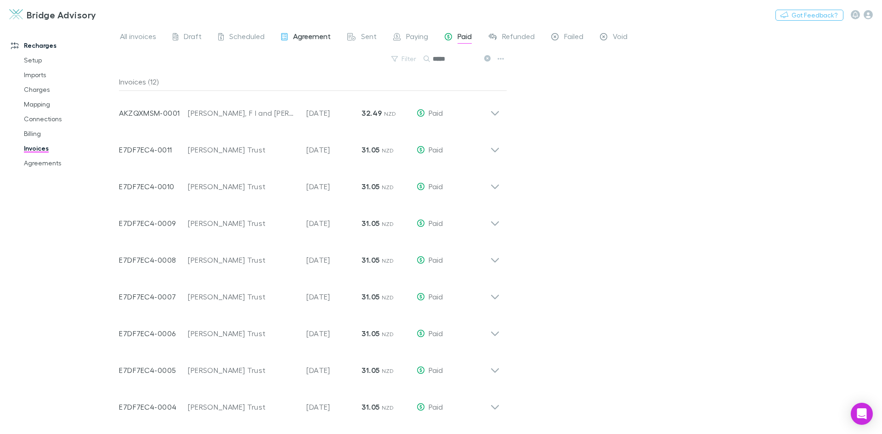
type input "*****"
click at [309, 35] on span "Agreement" at bounding box center [312, 38] width 38 height 12
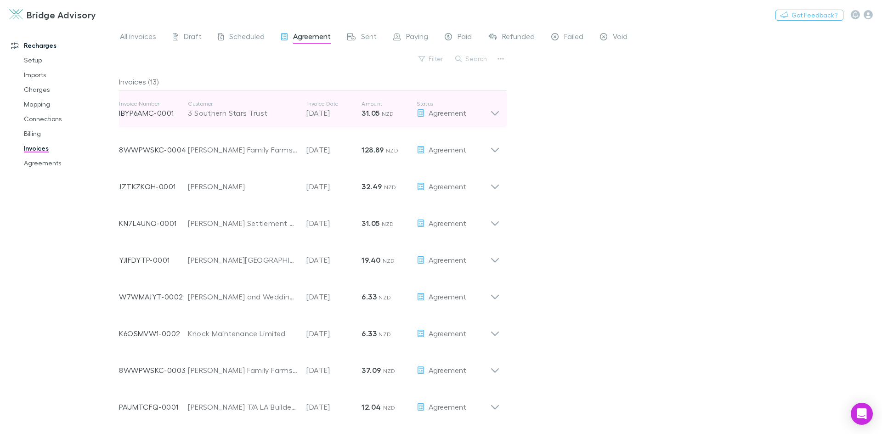
click at [496, 109] on icon at bounding box center [495, 109] width 10 height 18
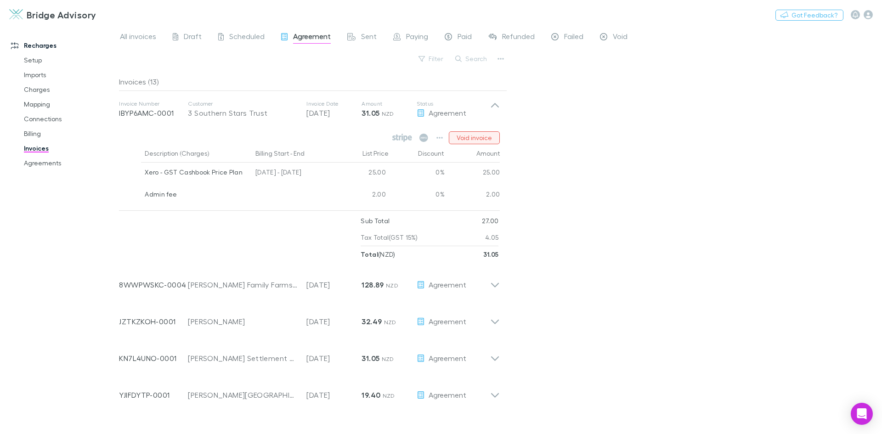
click at [473, 142] on button "Void invoice" at bounding box center [474, 137] width 51 height 13
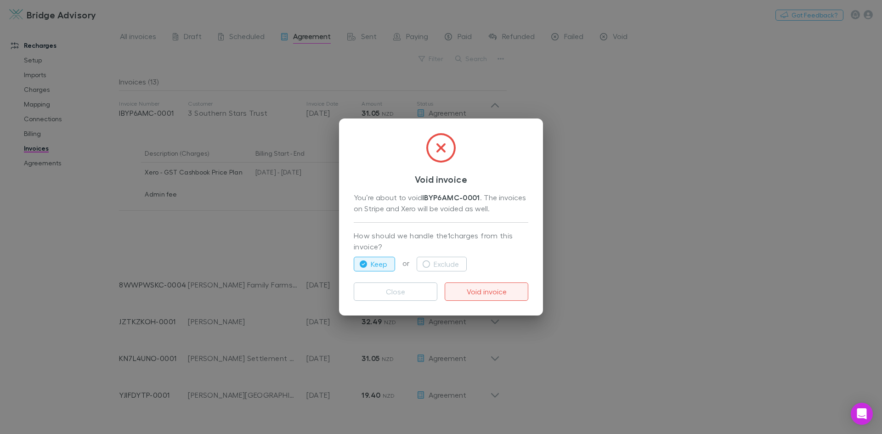
click at [490, 296] on button "Void invoice" at bounding box center [487, 292] width 84 height 18
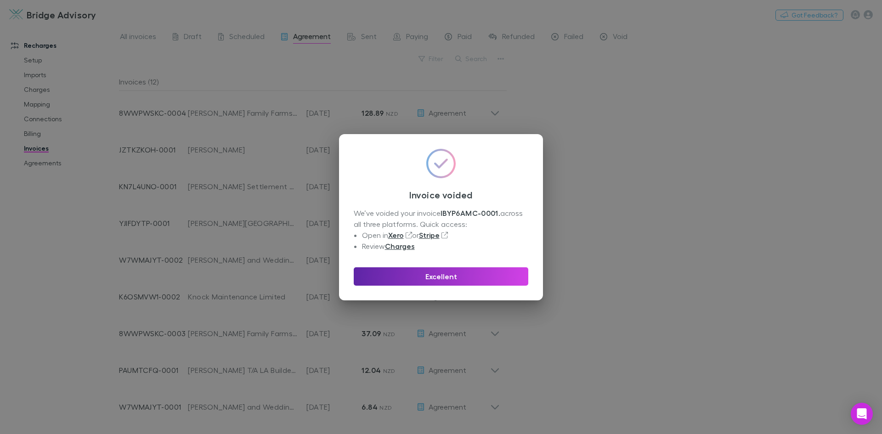
click at [740, 147] on div "Invoice voided We’ve voided your invoice IBYP6AMC-0001 . across all three platf…" at bounding box center [441, 217] width 882 height 434
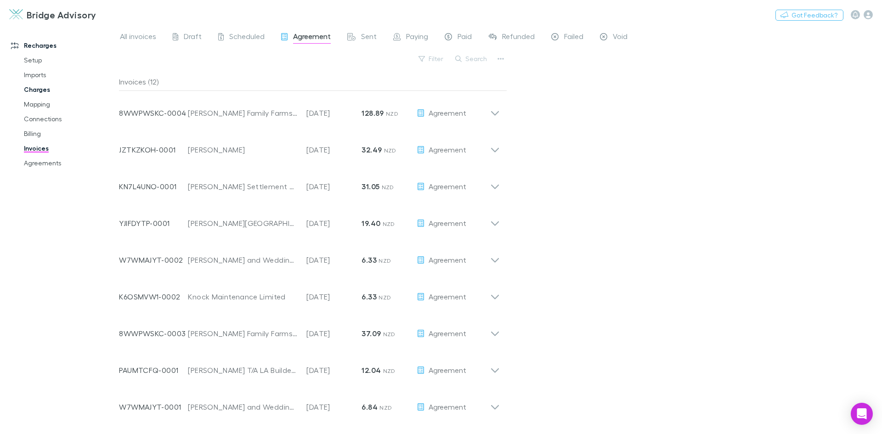
click at [39, 92] on link "Charges" at bounding box center [69, 89] width 109 height 15
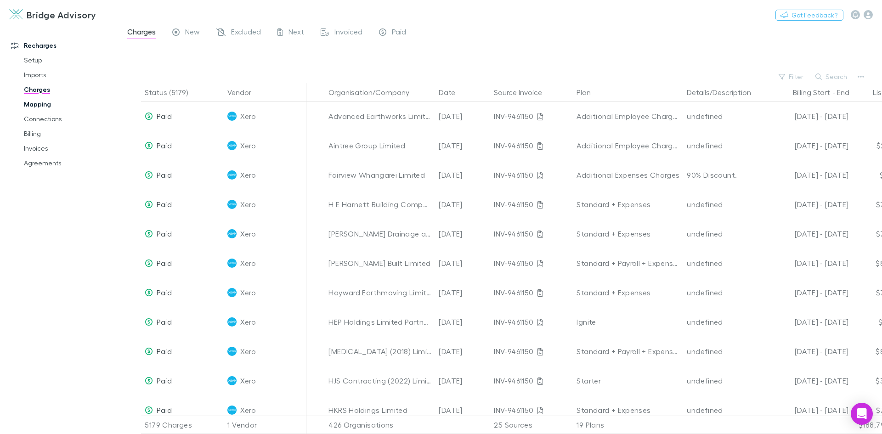
click at [39, 103] on link "Mapping" at bounding box center [69, 104] width 109 height 15
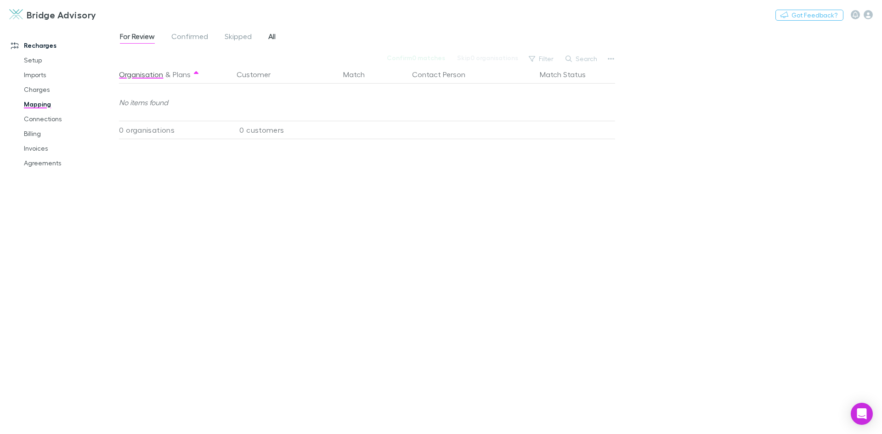
click at [275, 36] on span "All" at bounding box center [271, 38] width 7 height 12
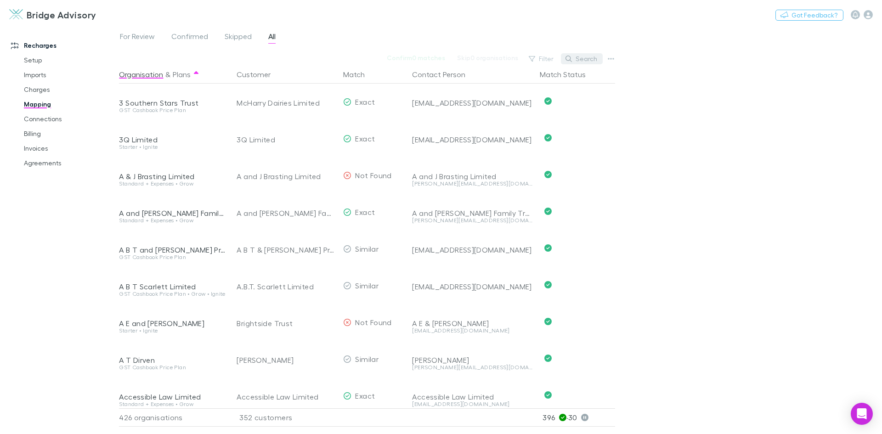
click at [586, 58] on button "Search" at bounding box center [582, 58] width 42 height 11
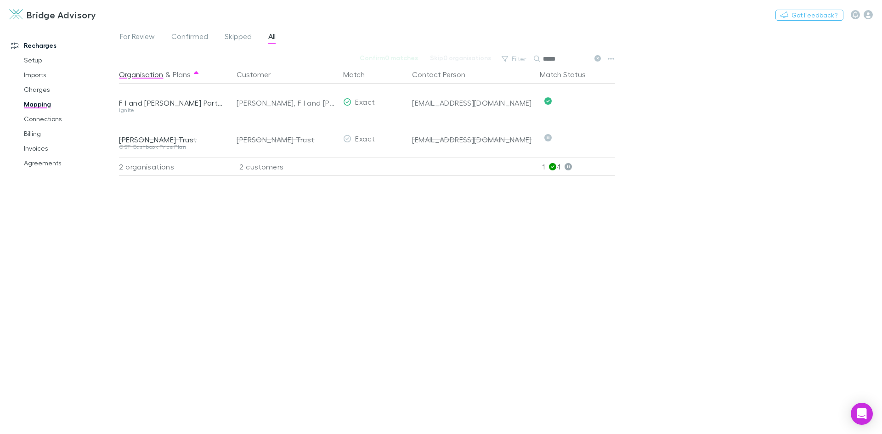
type input "******"
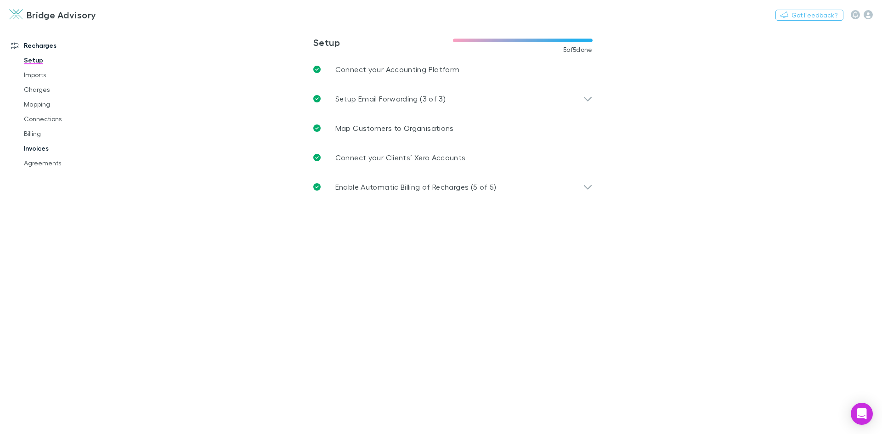
click at [47, 147] on link "Invoices" at bounding box center [69, 148] width 109 height 15
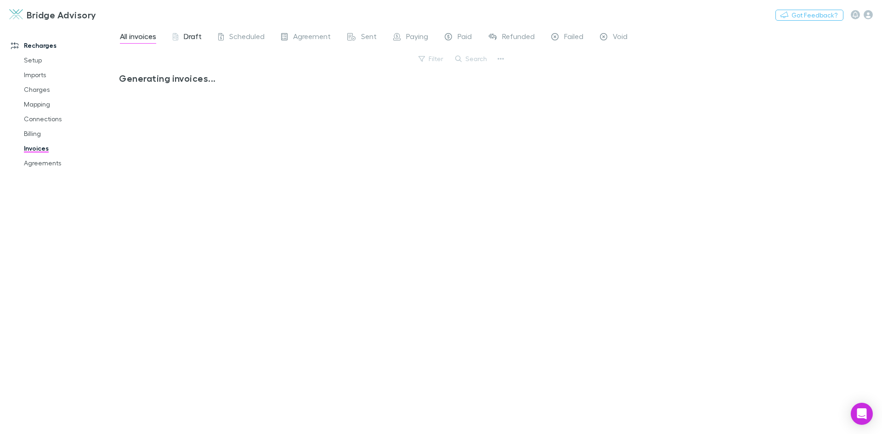
click at [182, 37] on div "Draft" at bounding box center [187, 38] width 29 height 12
click at [249, 36] on span "Scheduled" at bounding box center [246, 38] width 35 height 12
click at [359, 32] on div "Sent" at bounding box center [361, 38] width 29 height 12
click at [260, 41] on span "Scheduled" at bounding box center [246, 38] width 35 height 12
click at [312, 40] on span "Agreement" at bounding box center [312, 38] width 38 height 12
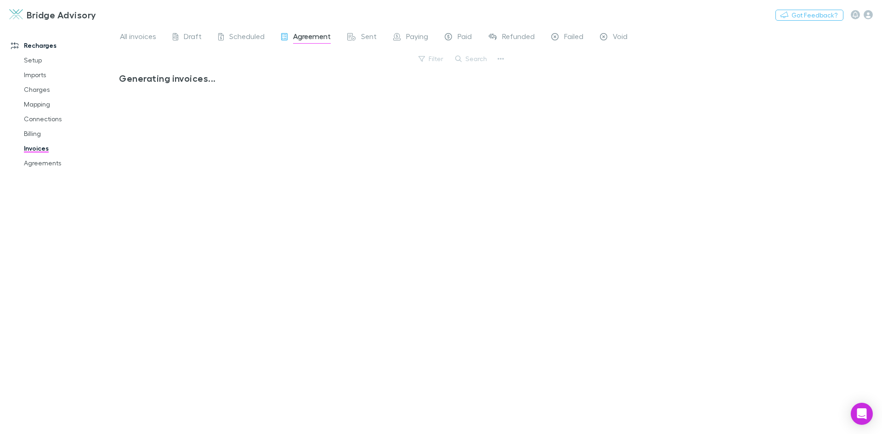
click at [312, 40] on span "Agreement" at bounding box center [312, 38] width 38 height 12
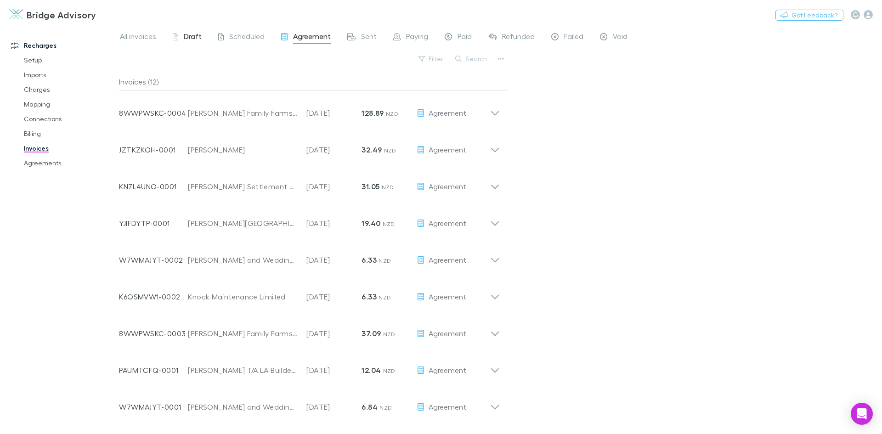
click at [197, 36] on span "Draft" at bounding box center [193, 38] width 18 height 12
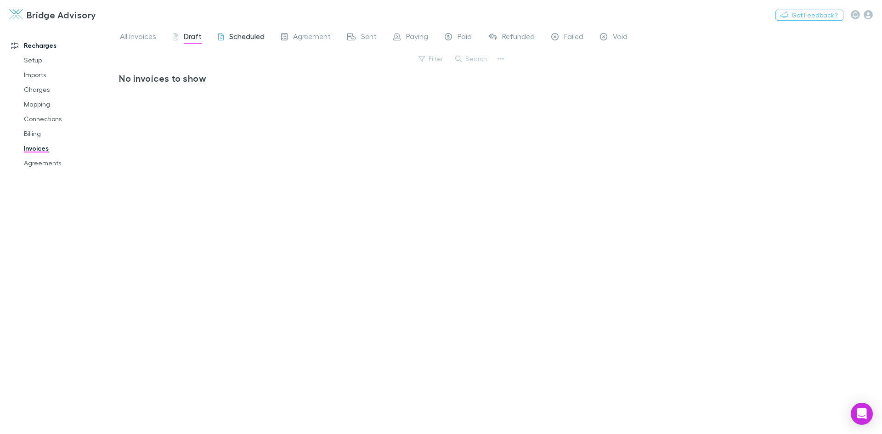
click at [236, 37] on span "Scheduled" at bounding box center [246, 38] width 35 height 12
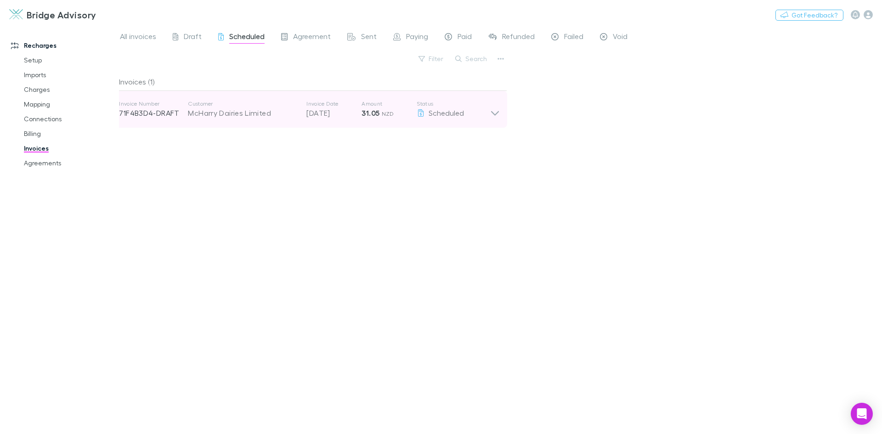
click at [495, 114] on icon at bounding box center [495, 113] width 8 height 5
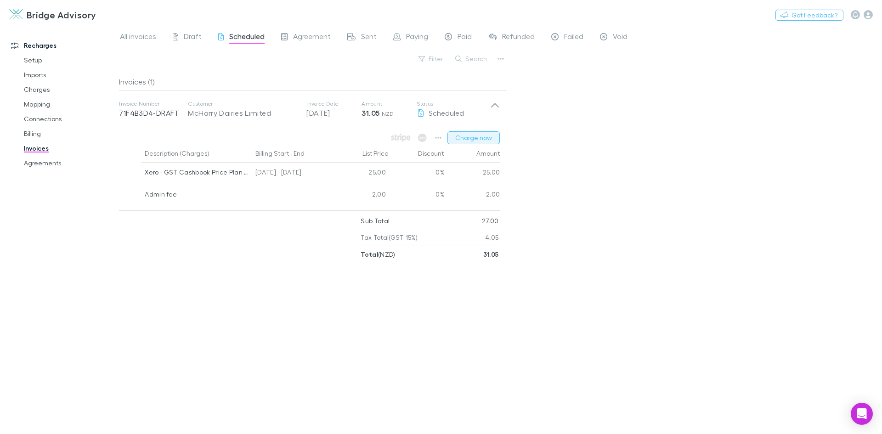
click at [485, 135] on button "Charge now" at bounding box center [474, 137] width 52 height 13
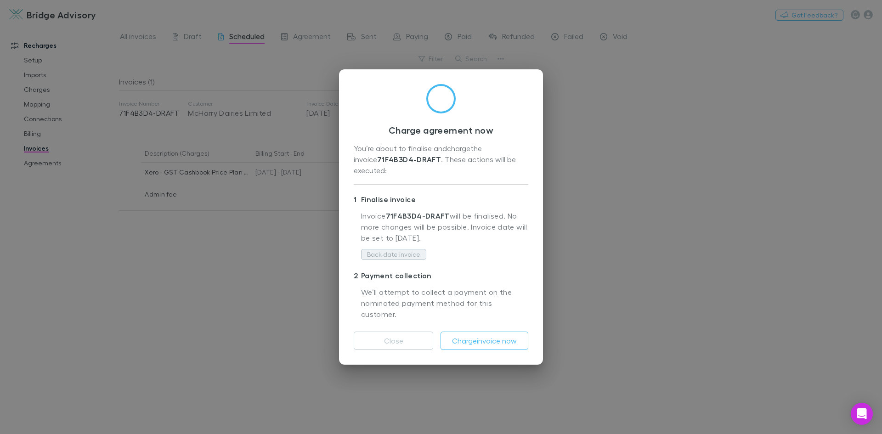
click at [409, 255] on button "Back-date invoice" at bounding box center [393, 254] width 65 height 11
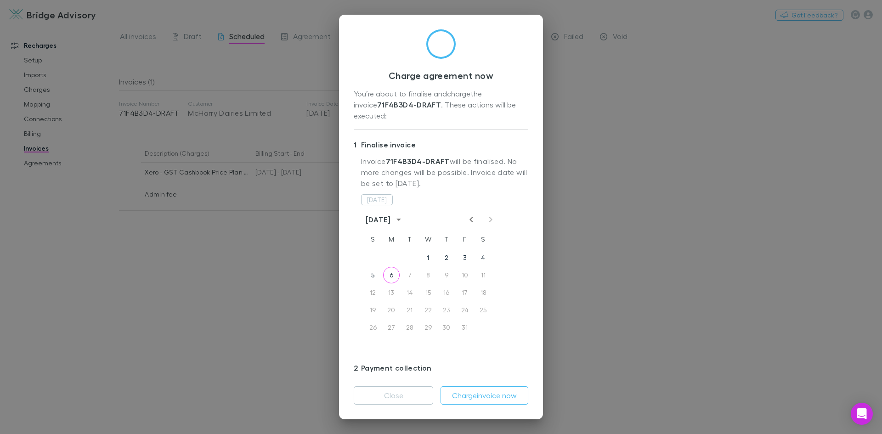
click at [468, 214] on icon "Previous month" at bounding box center [471, 219] width 11 height 11
click at [409, 319] on button "30" at bounding box center [410, 327] width 17 height 17
click at [490, 393] on button "Charge invoice now" at bounding box center [485, 395] width 88 height 18
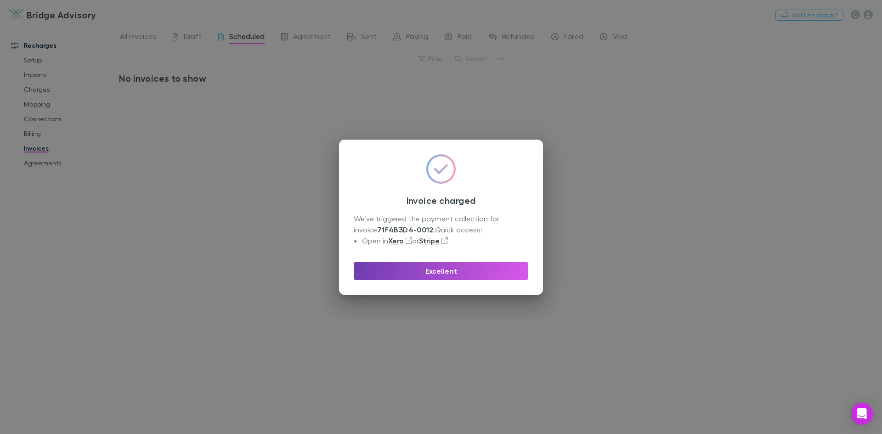
click at [440, 269] on button "Excellent" at bounding box center [441, 271] width 175 height 18
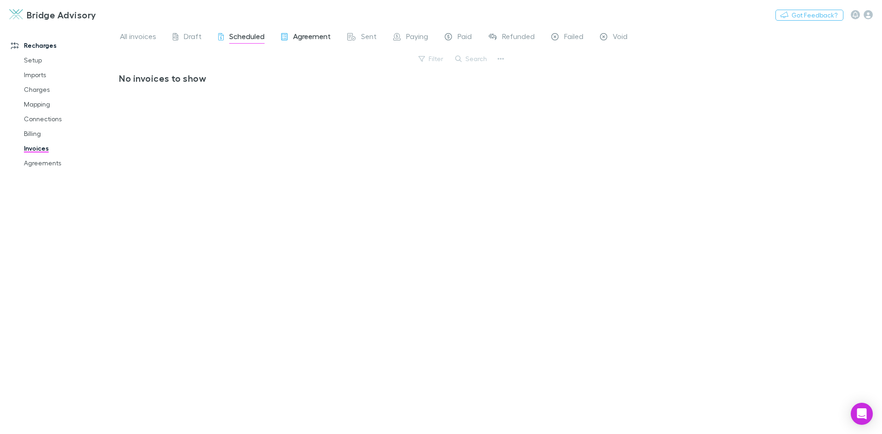
click at [312, 39] on span "Agreement" at bounding box center [312, 38] width 38 height 12
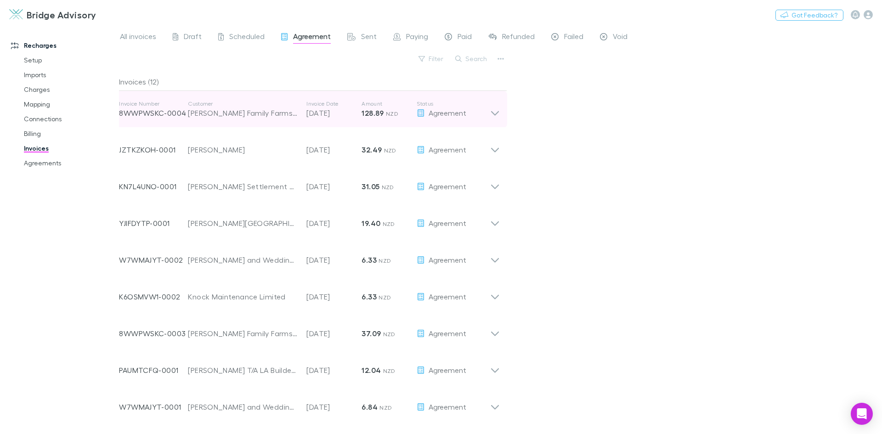
click at [496, 114] on icon at bounding box center [495, 113] width 8 height 5
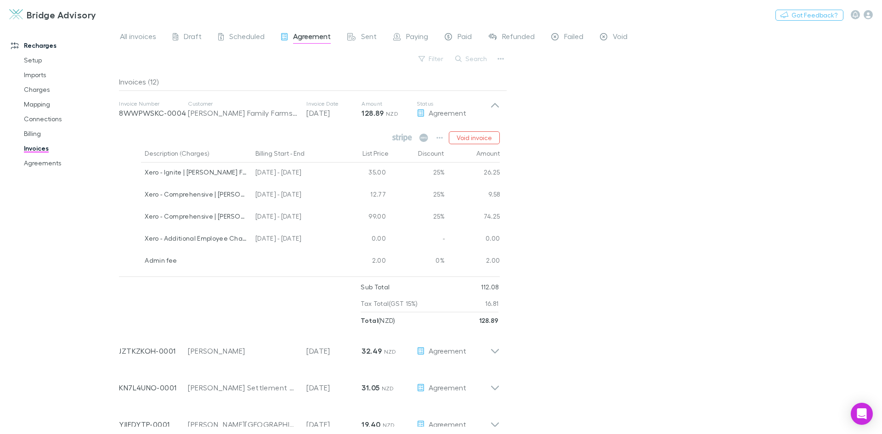
click at [752, 211] on div "All invoices Draft Scheduled Agreement Sent Paying Paid Refunded Failed Void Fi…" at bounding box center [500, 230] width 763 height 408
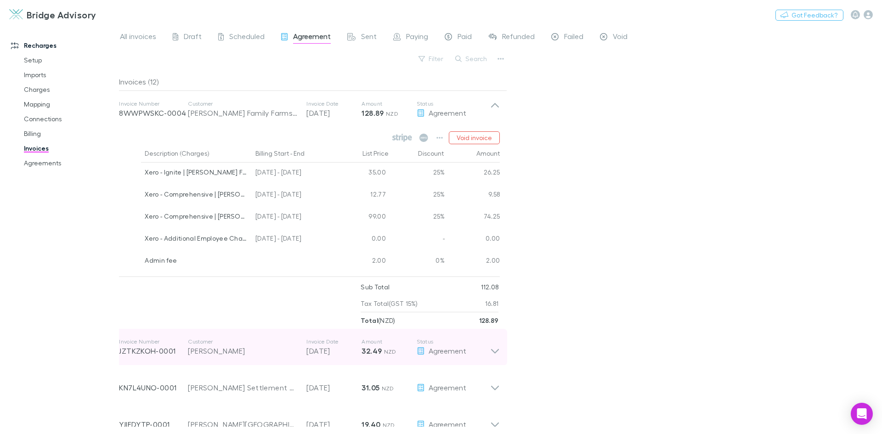
click at [495, 353] on icon at bounding box center [495, 351] width 8 height 5
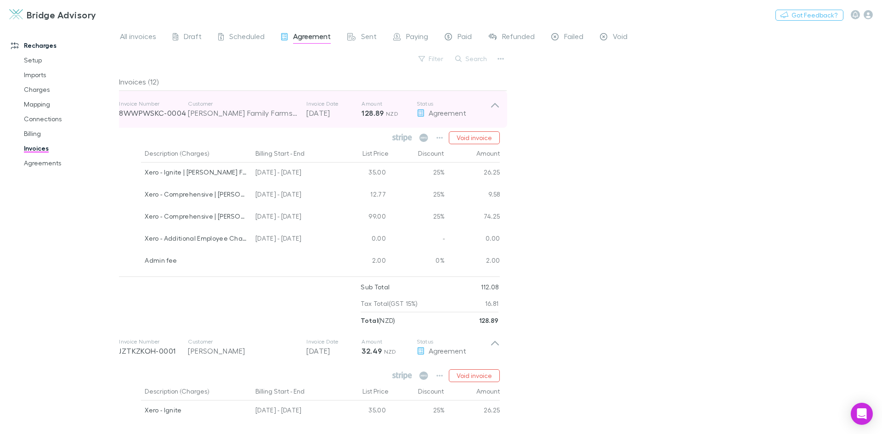
click at [495, 107] on icon at bounding box center [495, 109] width 10 height 18
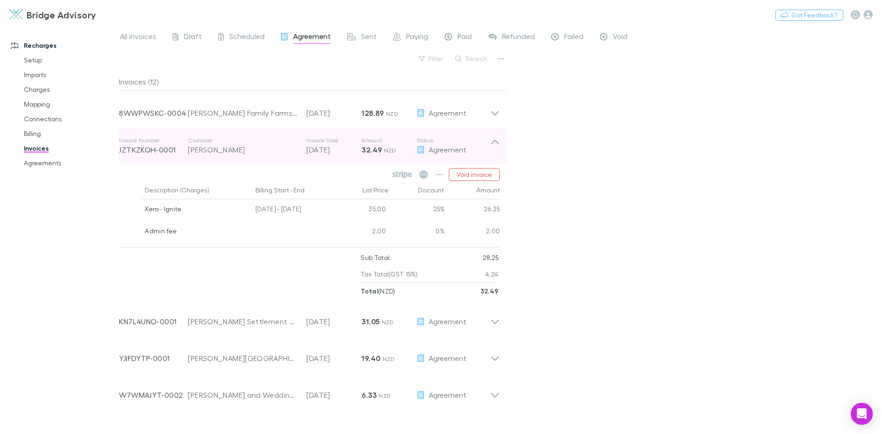
click at [494, 142] on icon at bounding box center [495, 142] width 8 height 5
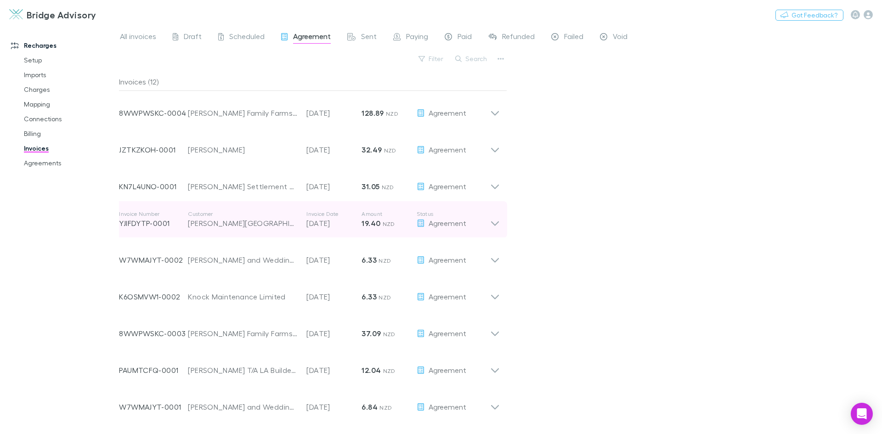
click at [492, 222] on icon at bounding box center [495, 223] width 8 height 5
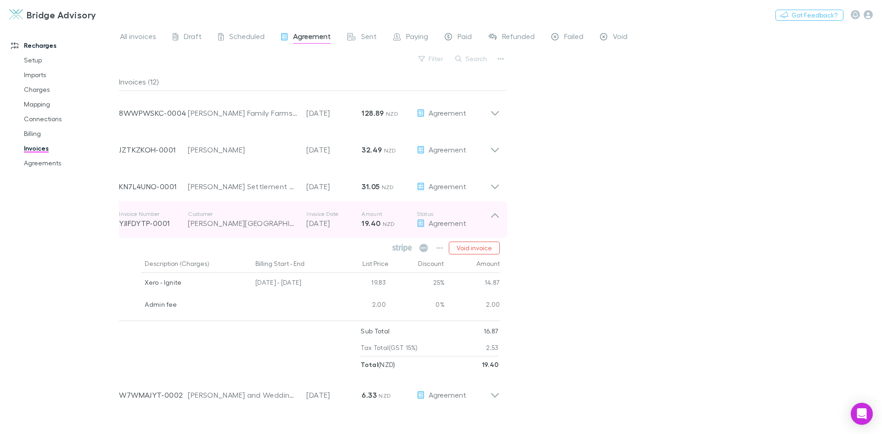
click at [492, 222] on icon at bounding box center [495, 219] width 10 height 18
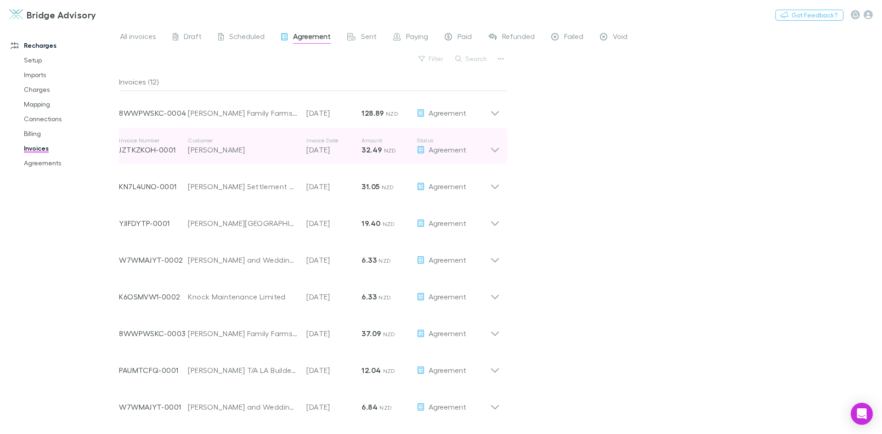
click at [494, 150] on icon at bounding box center [495, 150] width 8 height 5
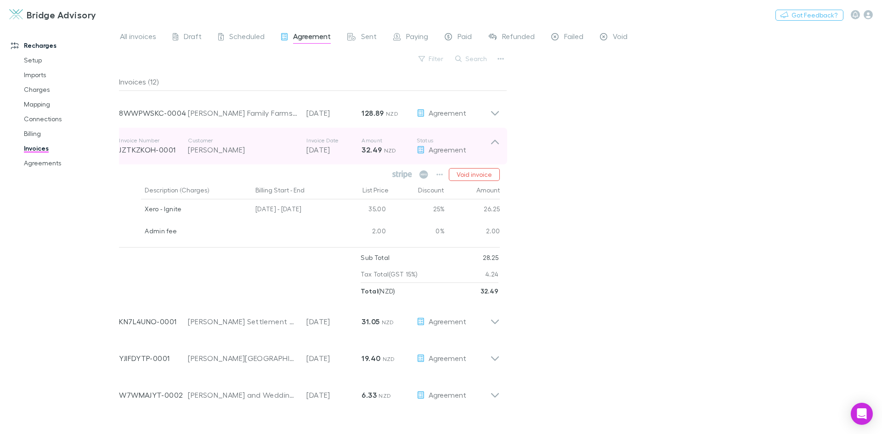
click at [494, 150] on icon at bounding box center [495, 146] width 10 height 18
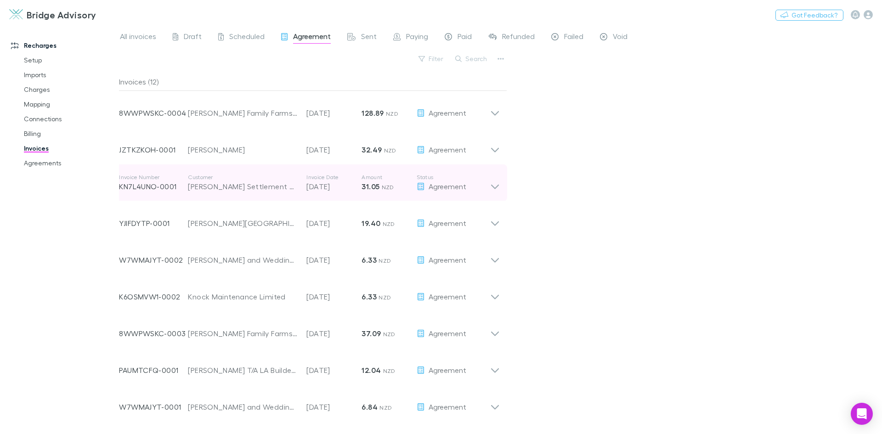
click at [496, 187] on icon at bounding box center [495, 183] width 10 height 18
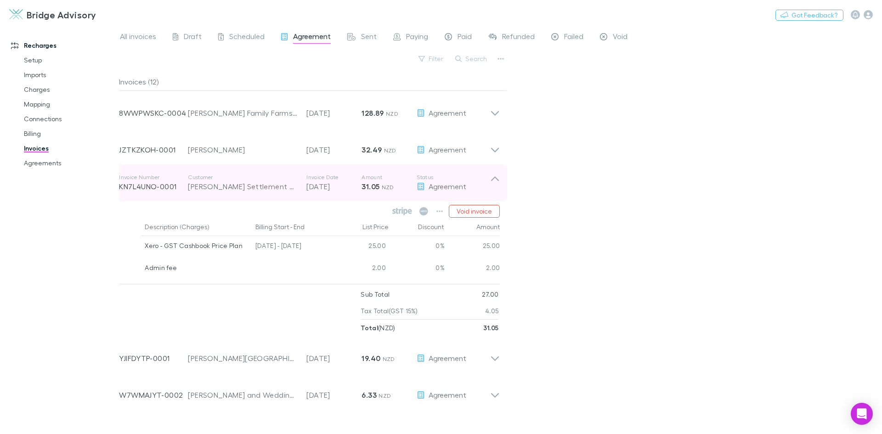
click at [496, 187] on icon at bounding box center [495, 183] width 10 height 18
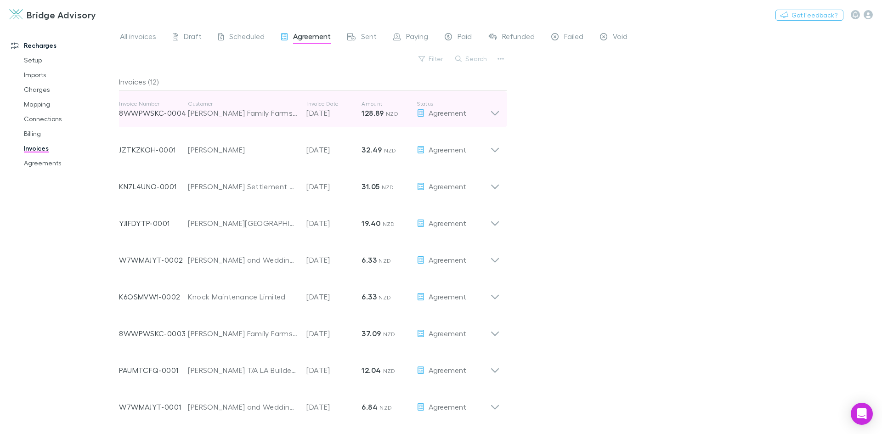
click at [493, 117] on icon at bounding box center [495, 109] width 10 height 18
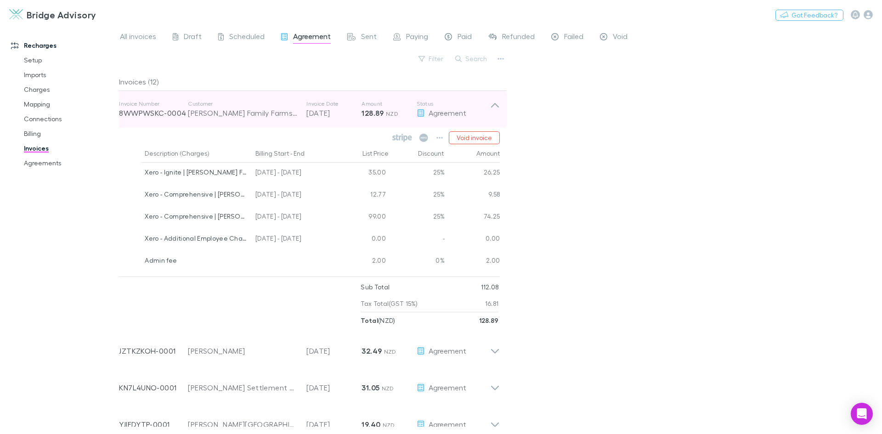
click at [493, 117] on icon at bounding box center [495, 109] width 10 height 18
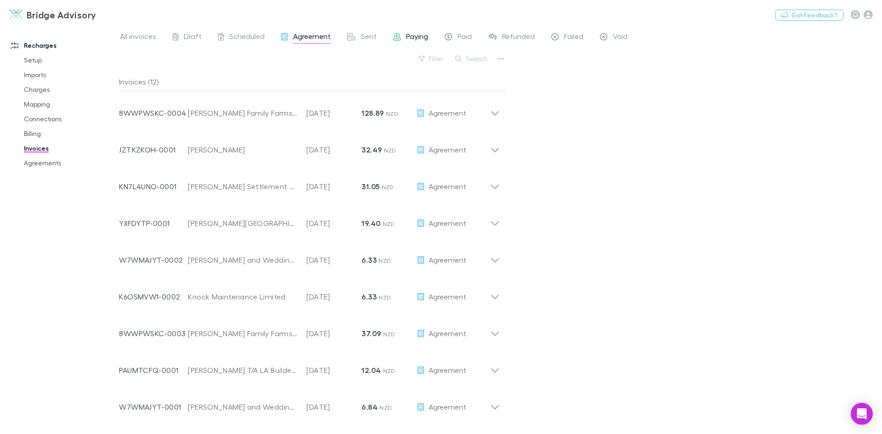
click at [425, 38] on span "Paying" at bounding box center [417, 38] width 22 height 12
click at [253, 34] on span "Scheduled" at bounding box center [246, 38] width 35 height 12
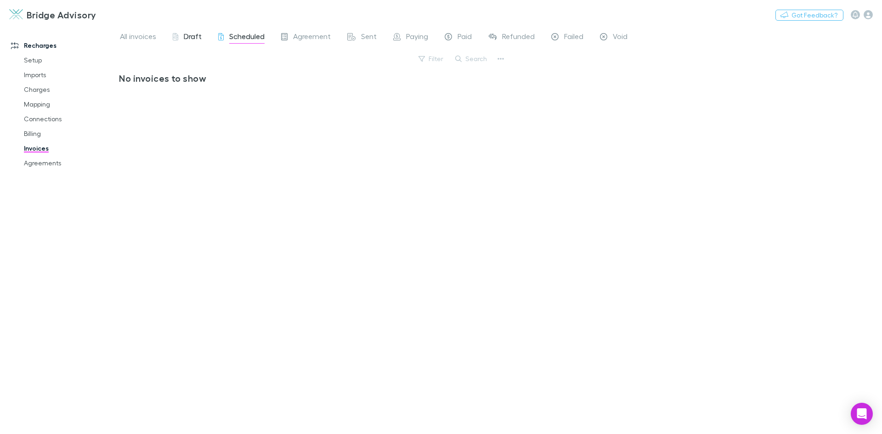
click at [195, 37] on span "Draft" at bounding box center [193, 38] width 18 height 12
click at [148, 38] on span "All invoices" at bounding box center [138, 38] width 36 height 12
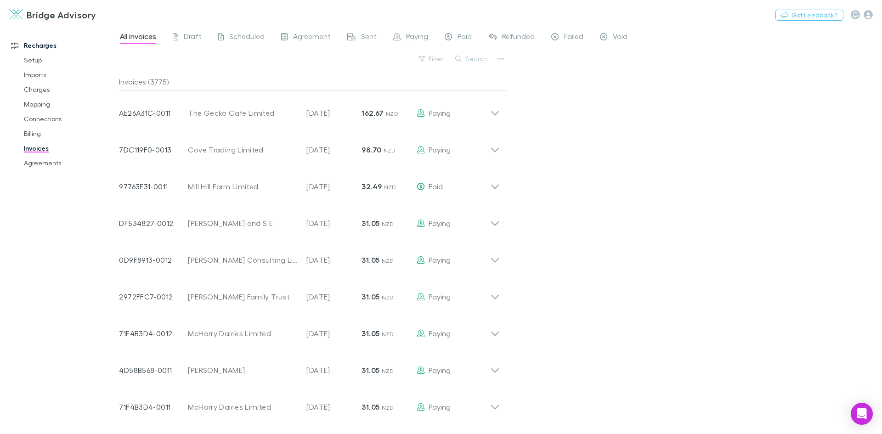
drag, startPoint x: 41, startPoint y: 102, endPoint x: 125, endPoint y: 112, distance: 83.8
click at [41, 102] on link "Mapping" at bounding box center [69, 104] width 109 height 15
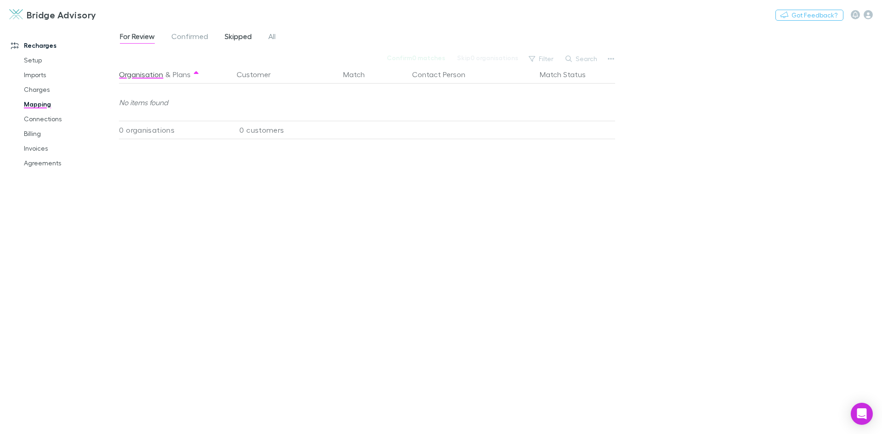
click at [238, 36] on span "Skipped" at bounding box center [238, 38] width 27 height 12
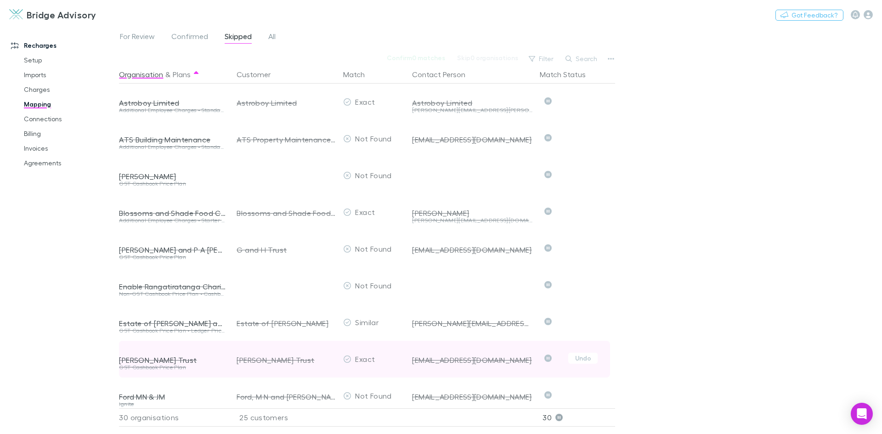
click at [391, 344] on div "Exact" at bounding box center [374, 359] width 69 height 37
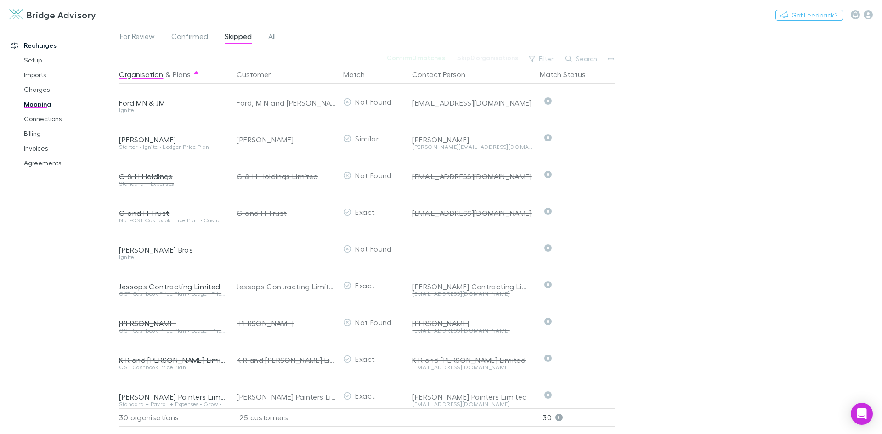
scroll to position [312, 0]
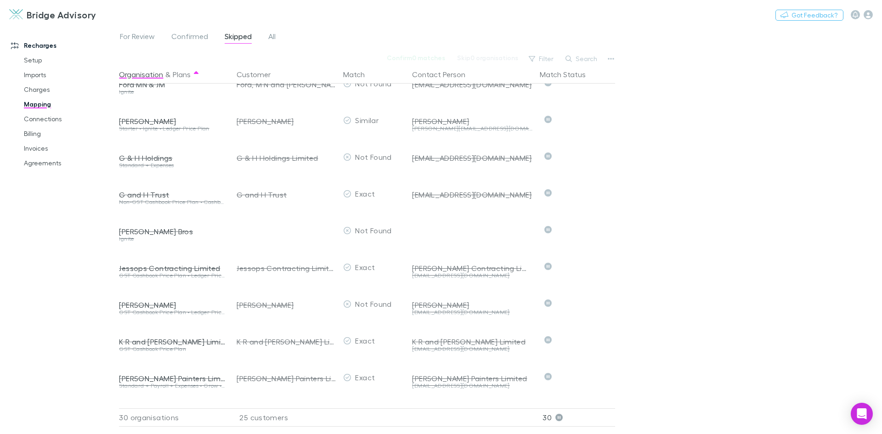
click at [670, 295] on div "For Review Confirmed Skipped All Confirm 0 matches Skip 0 organisations Filter …" at bounding box center [500, 230] width 763 height 408
click at [32, 90] on link "Charges" at bounding box center [69, 89] width 109 height 15
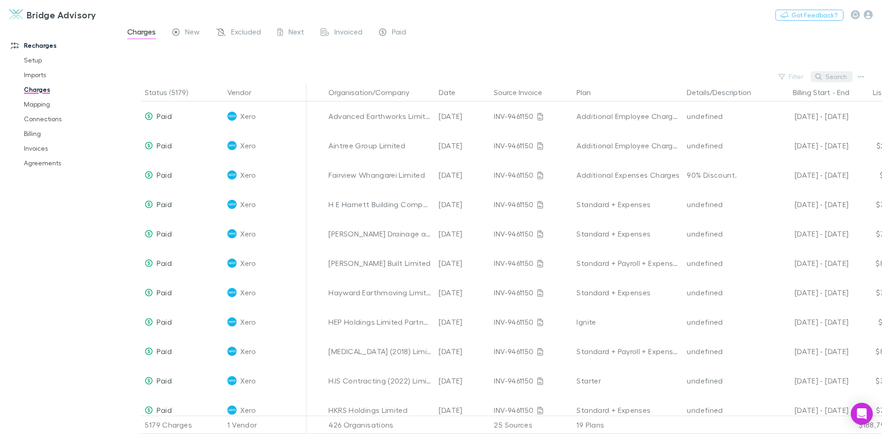
click at [844, 76] on button "Search" at bounding box center [832, 76] width 42 height 11
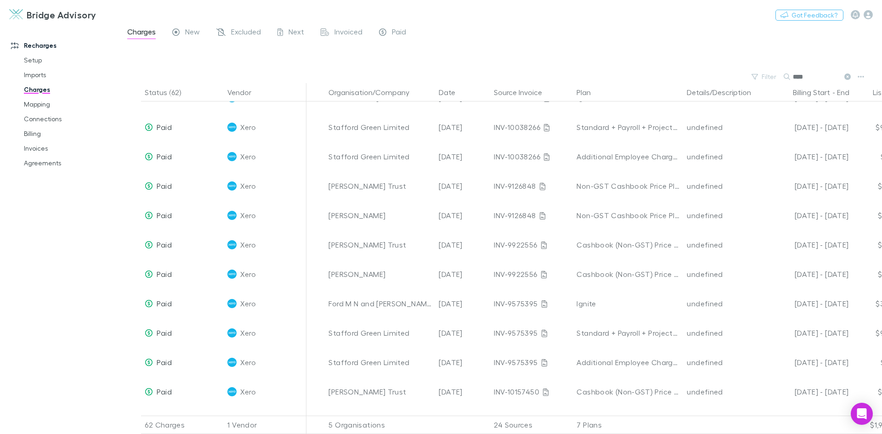
scroll to position [597, 0]
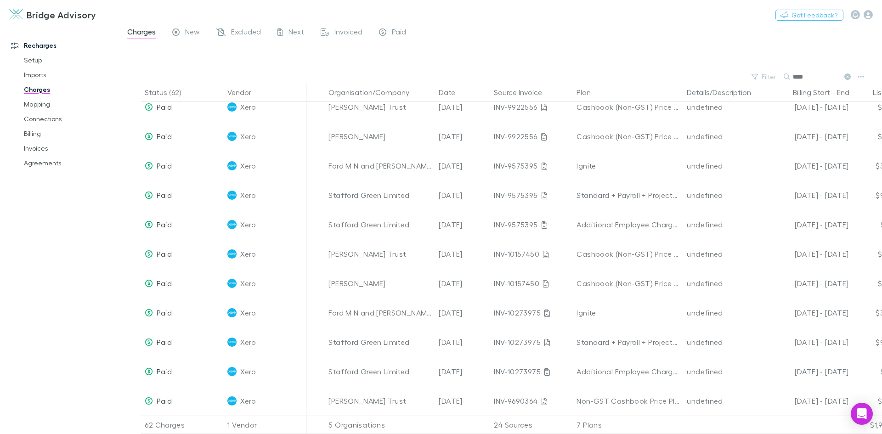
type input "****"
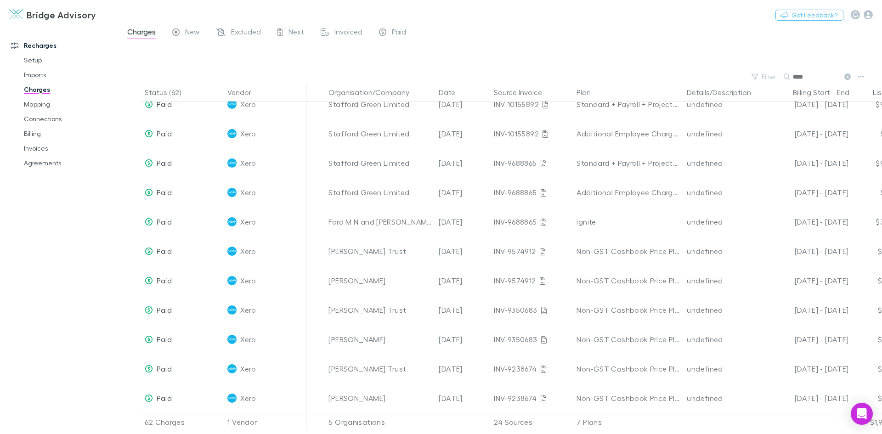
scroll to position [1519, 0]
click at [451, 90] on button "Date" at bounding box center [453, 92] width 28 height 18
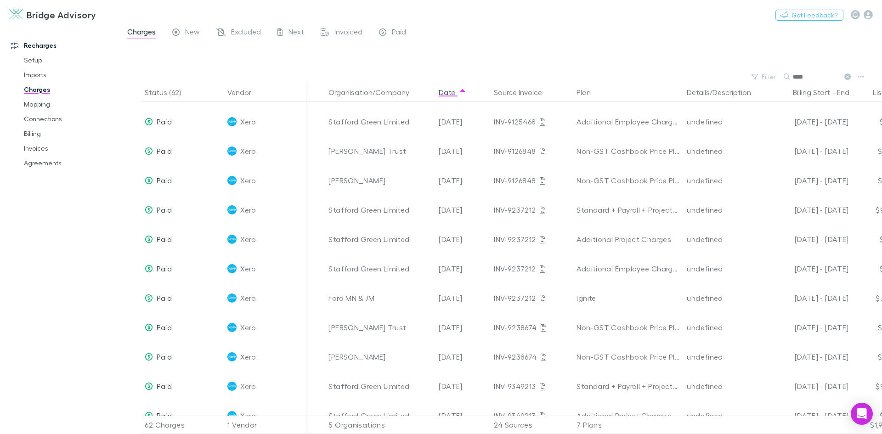
scroll to position [0, 0]
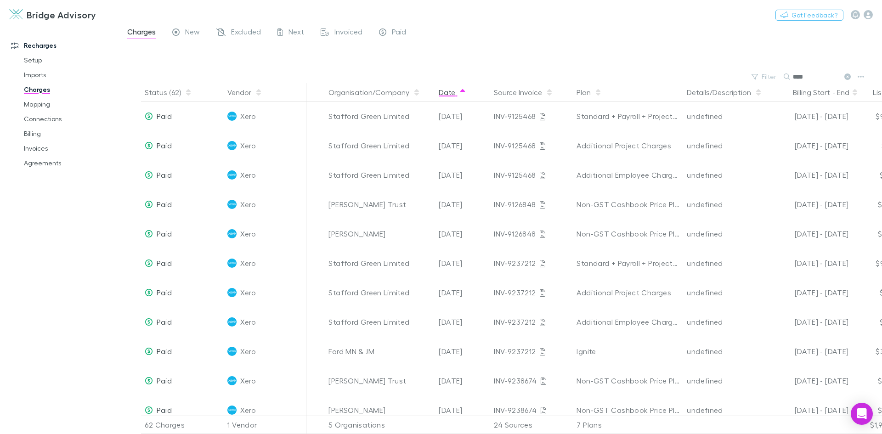
click at [446, 94] on button "Date" at bounding box center [453, 92] width 28 height 18
click at [24, 151] on link "Invoices" at bounding box center [69, 148] width 109 height 15
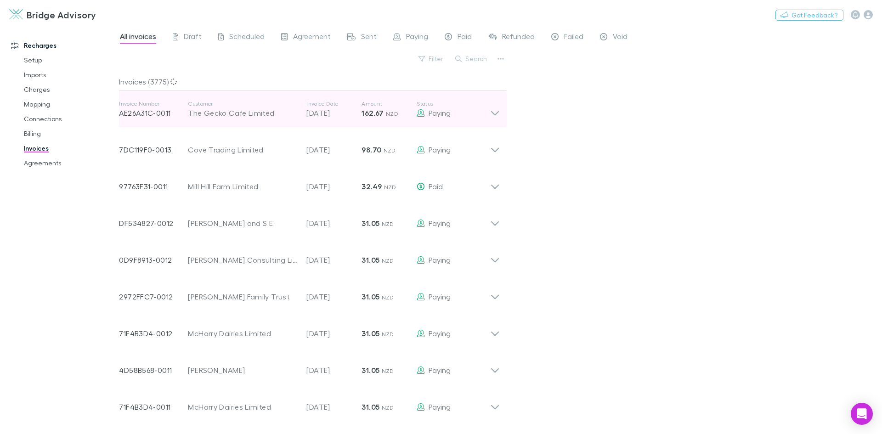
click at [41, 89] on link "Charges" at bounding box center [69, 89] width 109 height 15
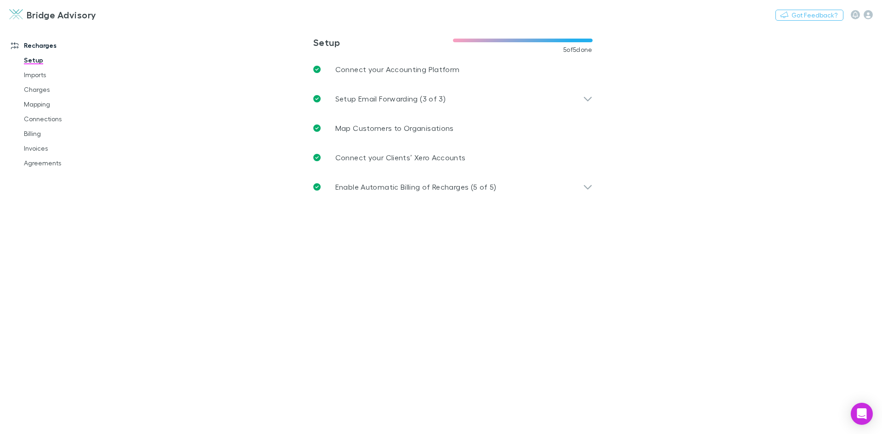
click at [39, 151] on link "Invoices" at bounding box center [69, 148] width 109 height 15
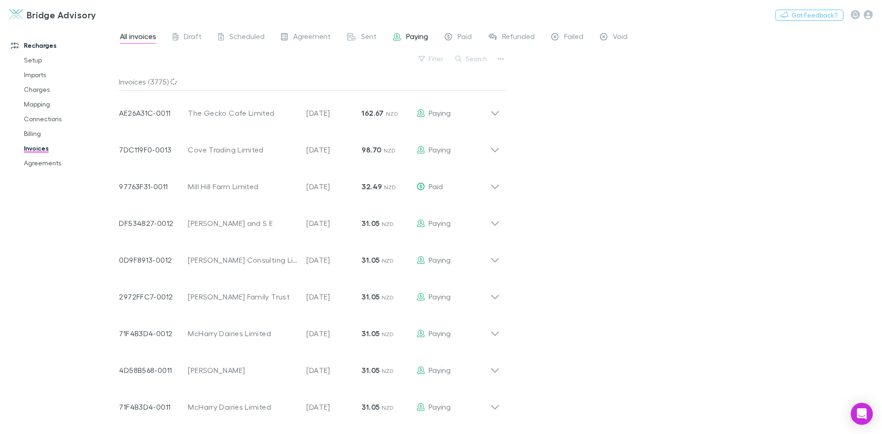
click at [420, 38] on span "Paying" at bounding box center [417, 38] width 22 height 12
click at [462, 35] on span "Paid" at bounding box center [465, 38] width 14 height 12
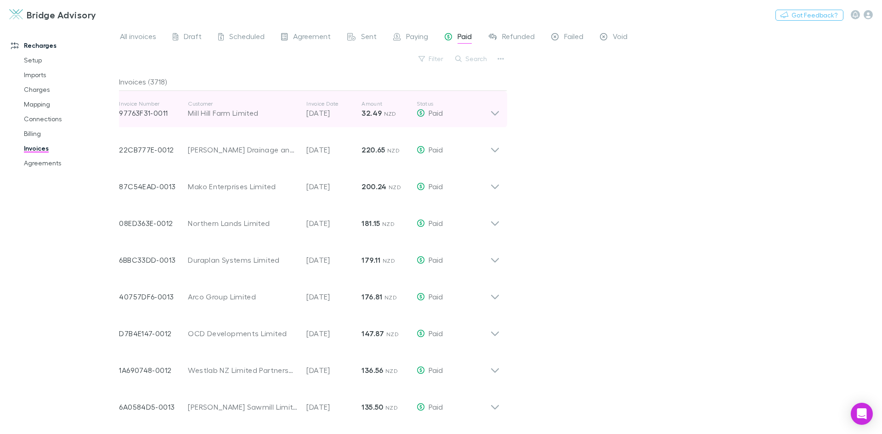
click at [496, 112] on icon at bounding box center [495, 109] width 10 height 18
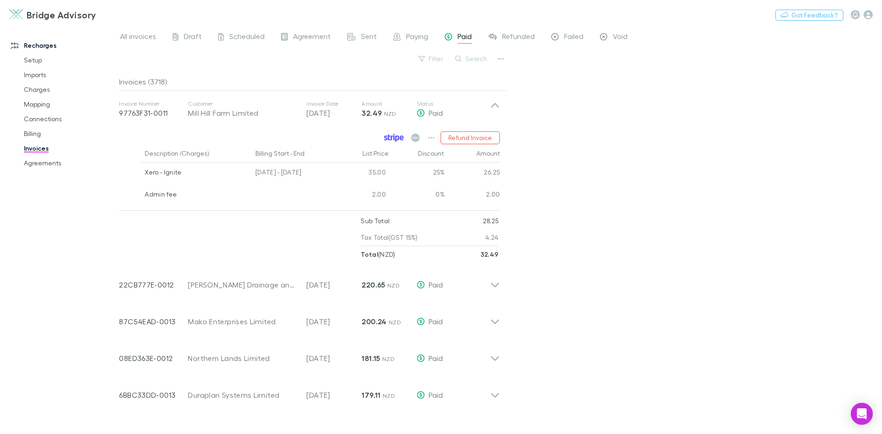
click at [394, 140] on icon at bounding box center [394, 138] width 20 height 8
click at [397, 140] on icon at bounding box center [398, 139] width 4 height 6
